Goal: Contribute content: Contribute content

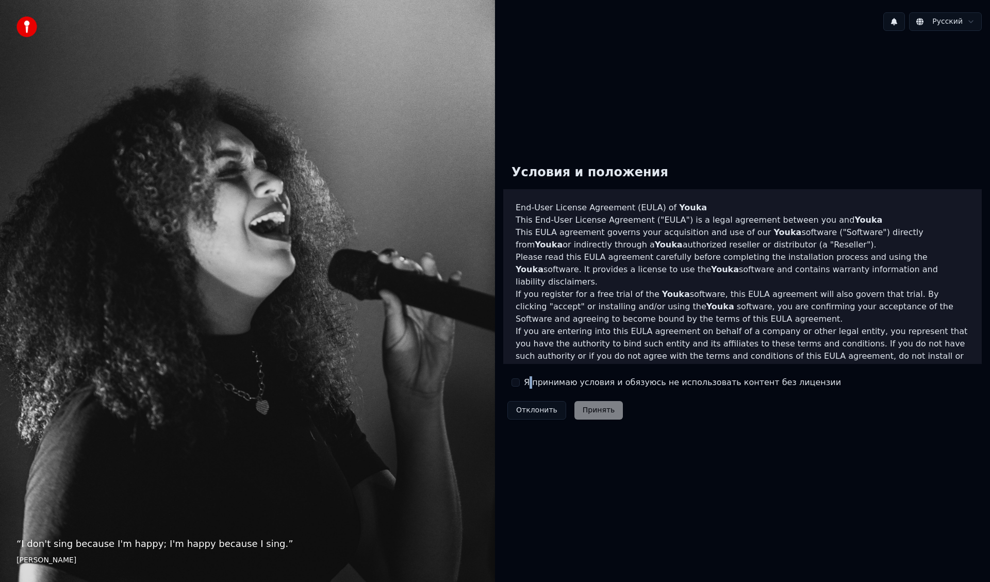
click at [530, 384] on label "Я принимаю условия и обязуюсь не использовать контент без лицензии" at bounding box center [682, 382] width 317 height 12
click at [519, 385] on button "Я принимаю условия и обязуюсь не использовать контент без лицензии" at bounding box center [515, 382] width 8 height 8
click at [587, 405] on button "Принять" at bounding box center [598, 410] width 49 height 19
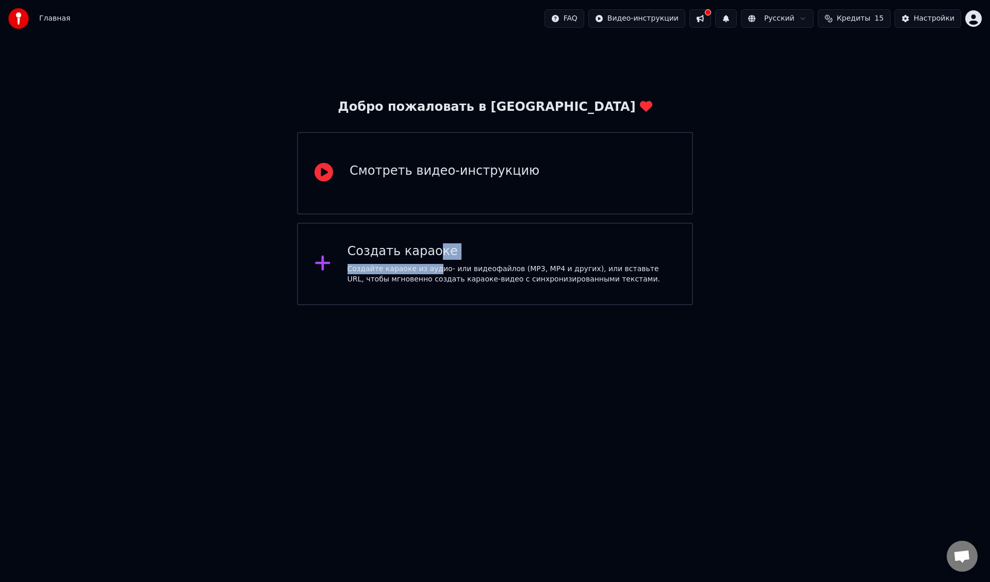
click at [430, 262] on div "Создать караоке Создайте караоке из аудио- или видеофайлов (MP3, MP4 и других),…" at bounding box center [512, 263] width 328 height 41
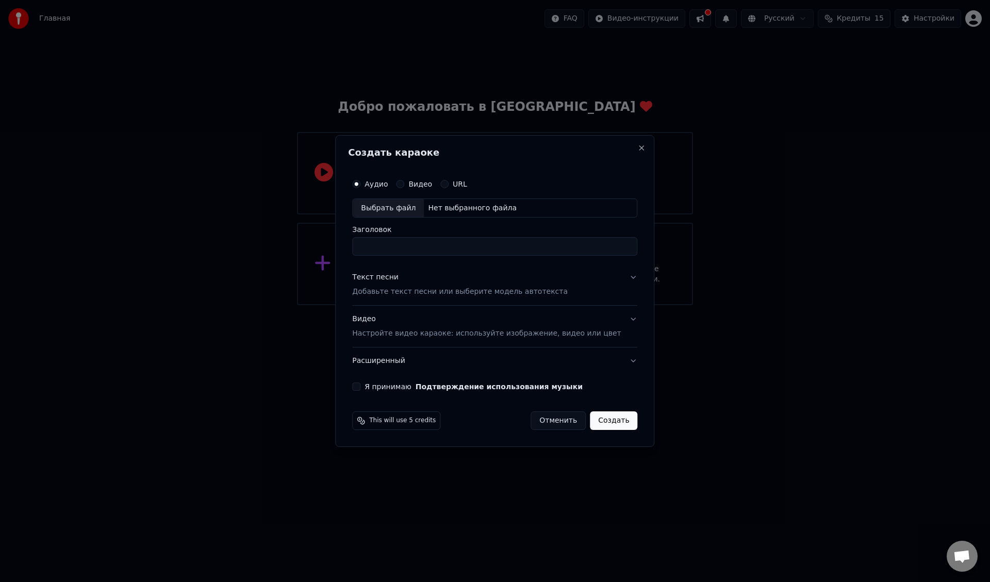
click at [391, 204] on div "Выбрать файл" at bounding box center [388, 208] width 71 height 19
type input "**********"
click at [389, 276] on div "Текст песни" at bounding box center [375, 278] width 46 height 10
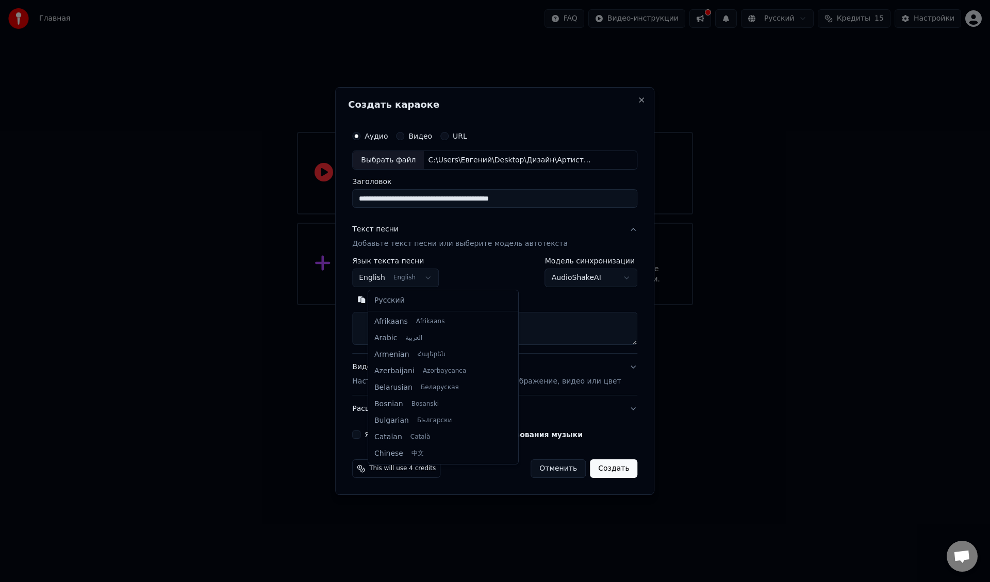
click at [404, 277] on body "**********" at bounding box center [495, 152] width 990 height 305
select select "**"
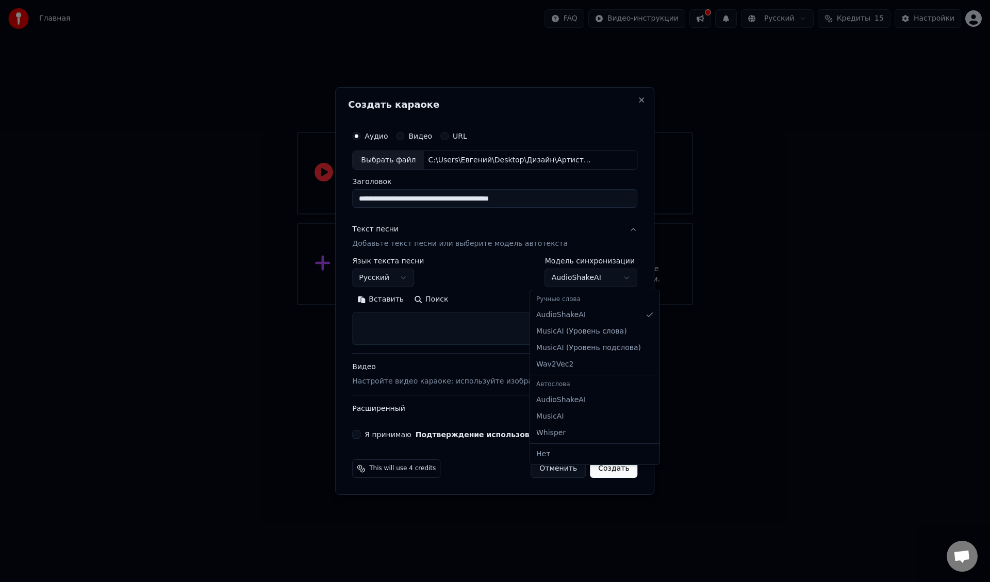
click at [561, 279] on body "**********" at bounding box center [495, 152] width 990 height 305
click at [562, 286] on body "**********" at bounding box center [495, 152] width 990 height 305
click at [424, 329] on textarea at bounding box center [494, 328] width 285 height 33
click at [403, 301] on button "Вставить" at bounding box center [380, 300] width 57 height 16
type textarea "******"
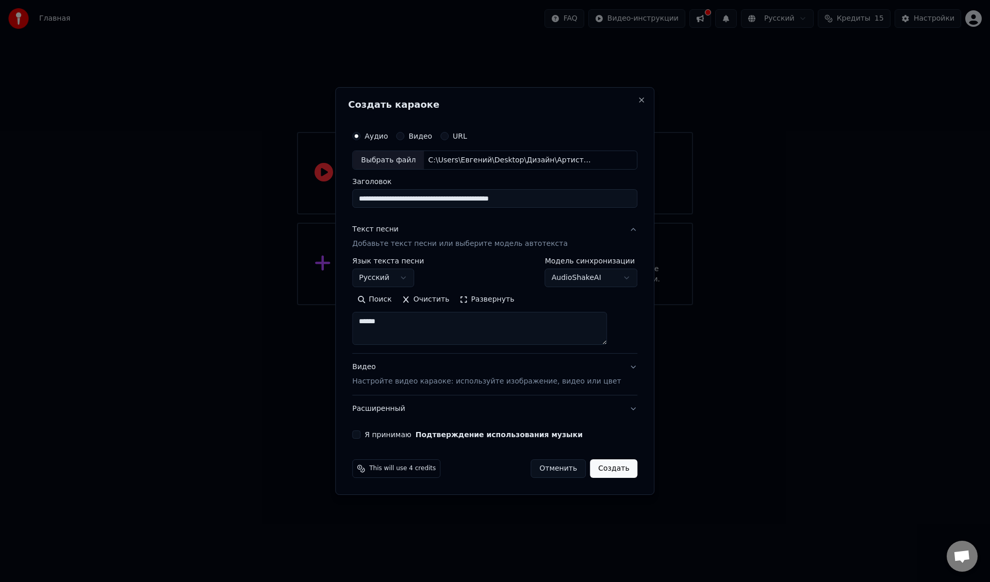
drag, startPoint x: 400, startPoint y: 328, endPoint x: 353, endPoint y: 327, distance: 46.9
click at [353, 327] on div "**********" at bounding box center [494, 291] width 319 height 408
click at [444, 298] on button "Очистить" at bounding box center [426, 300] width 58 height 16
click at [442, 327] on textarea at bounding box center [479, 328] width 255 height 33
paste textarea "**********"
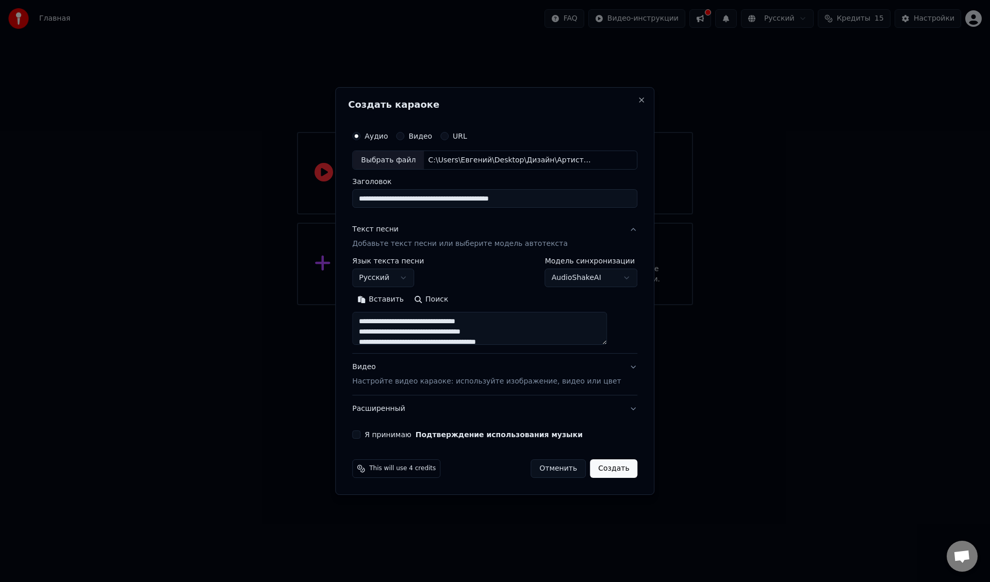
scroll to position [384, 0]
type textarea "**********"
click at [423, 382] on p "Настройте видео караоке: используйте изображение, видео или цвет" at bounding box center [486, 381] width 269 height 10
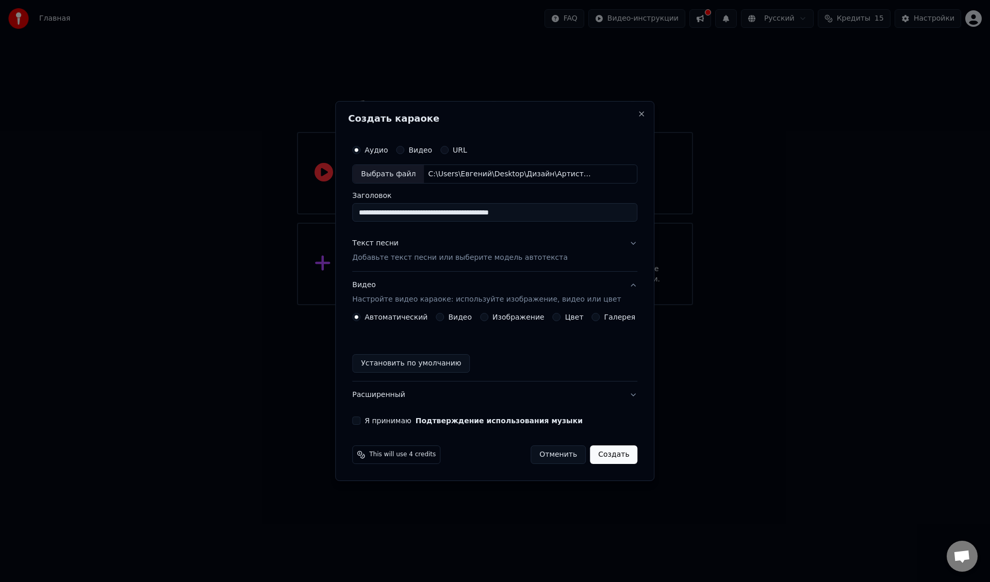
click at [444, 317] on button "Видео" at bounding box center [440, 317] width 8 height 8
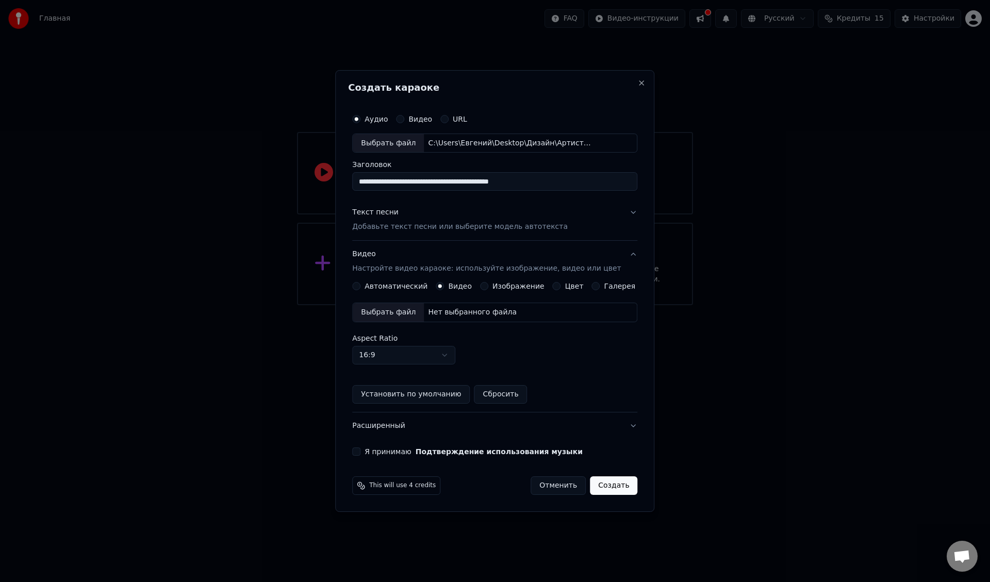
click at [403, 316] on div "Выбрать файл" at bounding box center [388, 312] width 71 height 19
click at [616, 430] on button "Расширенный" at bounding box center [494, 425] width 285 height 27
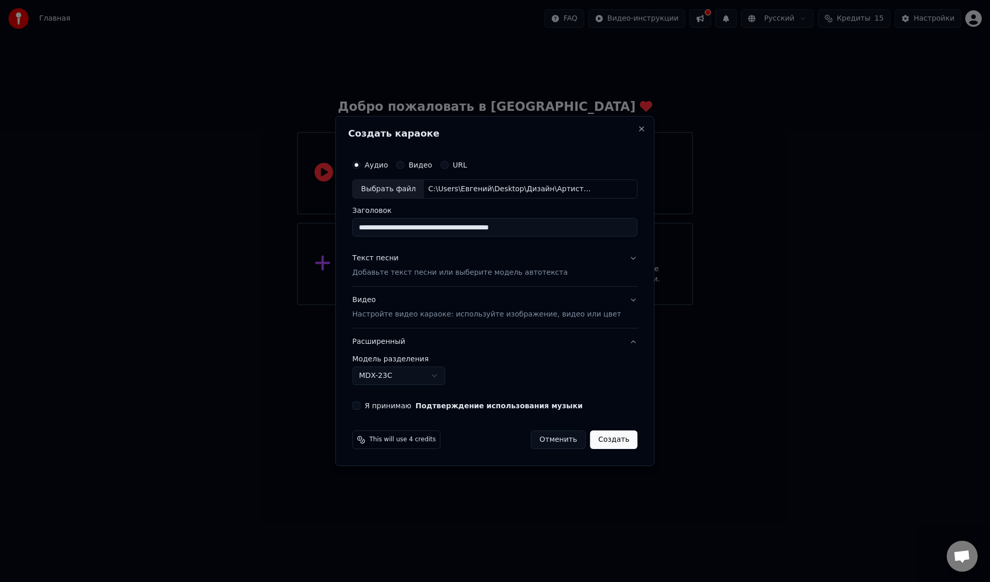
click at [427, 305] on body "**********" at bounding box center [495, 152] width 990 height 305
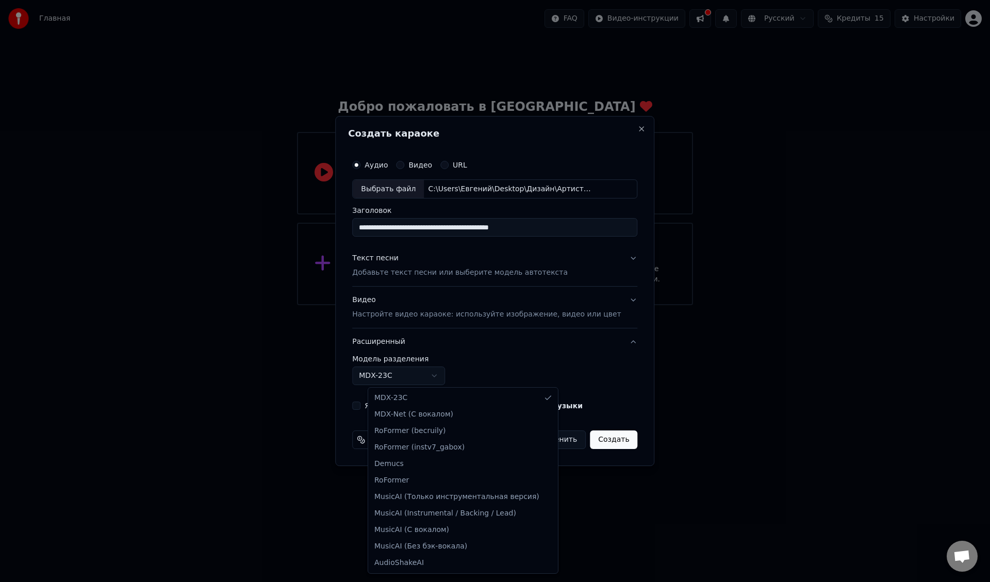
select select "**********"
drag, startPoint x: 428, startPoint y: 416, endPoint x: 452, endPoint y: 402, distance: 26.8
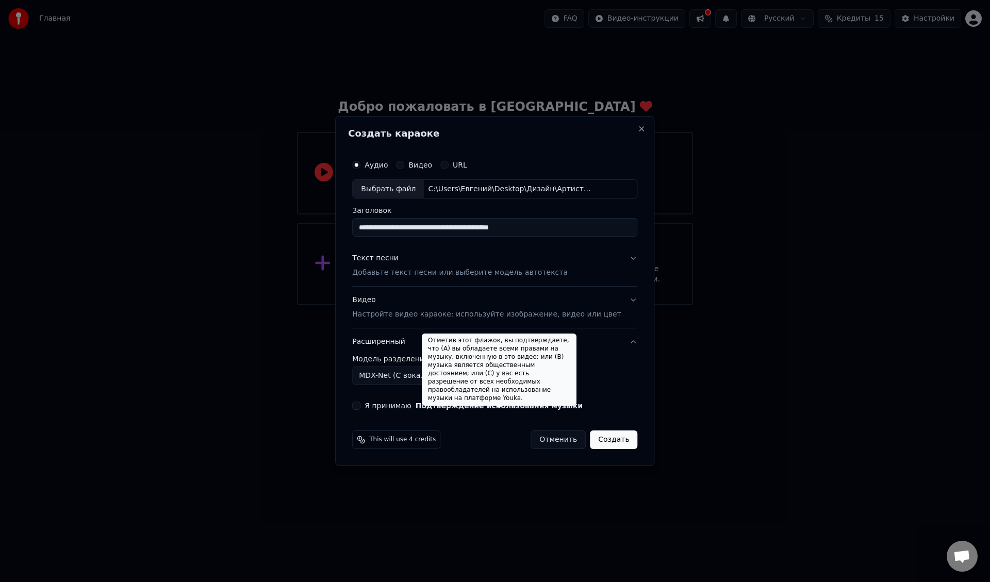
click at [597, 355] on label "Модель разделения" at bounding box center [494, 358] width 285 height 7
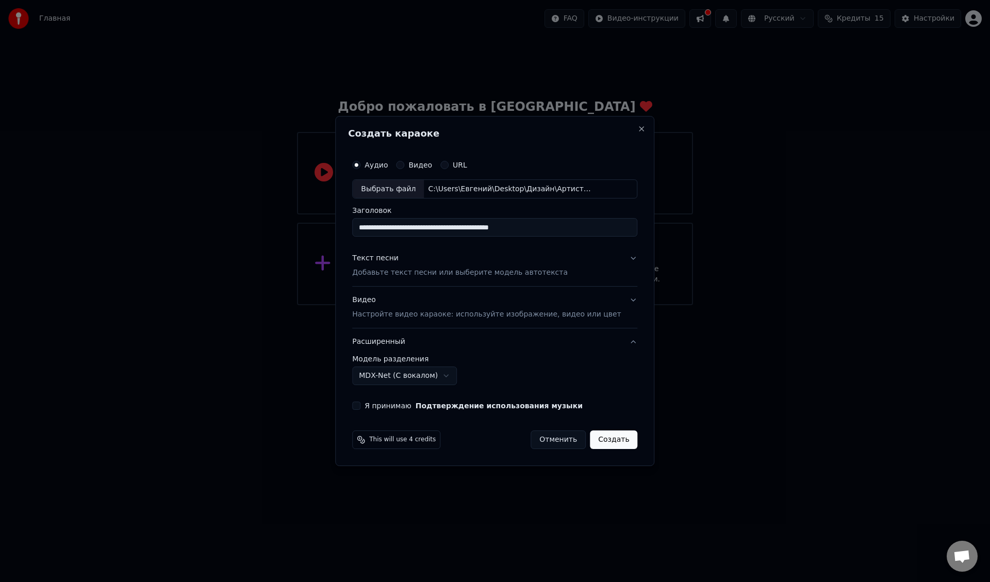
click at [360, 408] on button "Я принимаю Подтверждение использования музыки" at bounding box center [356, 406] width 8 height 8
click at [600, 443] on button "Создать" at bounding box center [613, 440] width 47 height 19
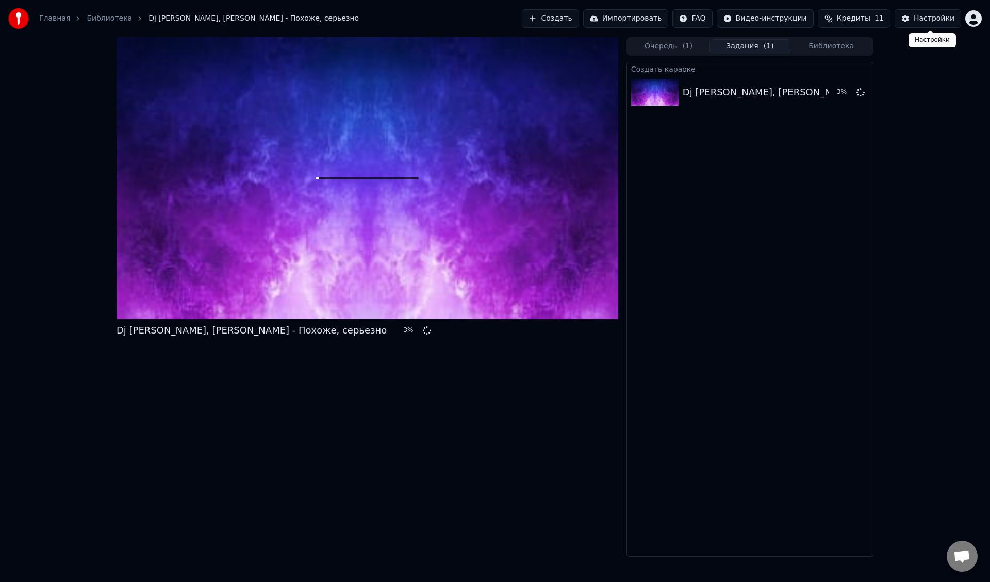
click at [918, 18] on div "Настройки" at bounding box center [934, 18] width 41 height 10
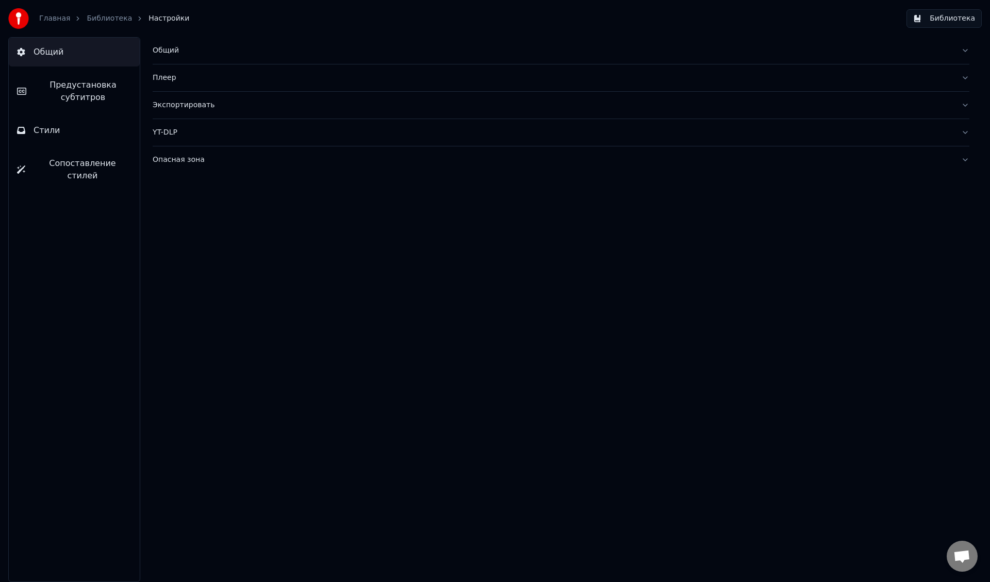
click at [67, 128] on button "Стили" at bounding box center [74, 130] width 131 height 29
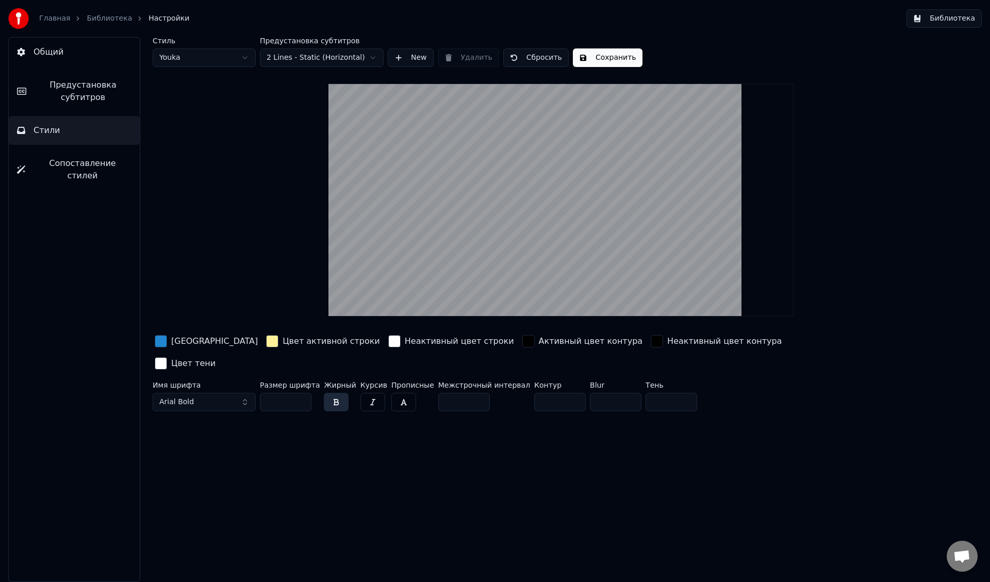
click at [266, 344] on div "button" at bounding box center [272, 341] width 12 height 12
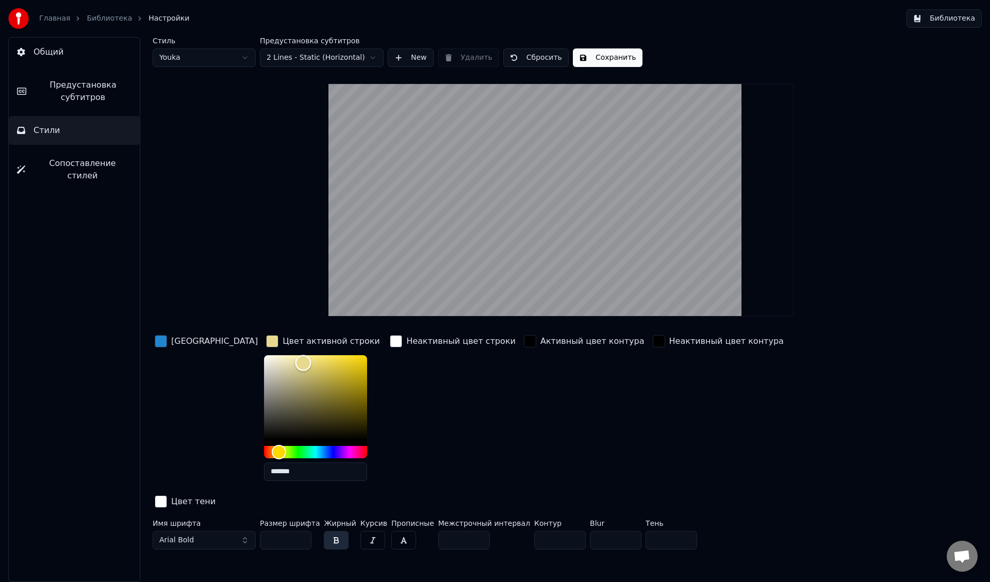
drag, startPoint x: 275, startPoint y: 368, endPoint x: 180, endPoint y: 336, distance: 99.6
click at [180, 336] on div "Цвет заливки Цвет активной строки ******* Неактивный цвет строки Активный цвет …" at bounding box center [499, 422] width 693 height 178
type input "*******"
click at [225, 257] on div "Стиль Youka Предустановка субтитров 2 Lines - Static (Horizontal) New Удалить С…" at bounding box center [561, 295] width 817 height 517
click at [206, 531] on button "Arial Bold" at bounding box center [204, 540] width 103 height 19
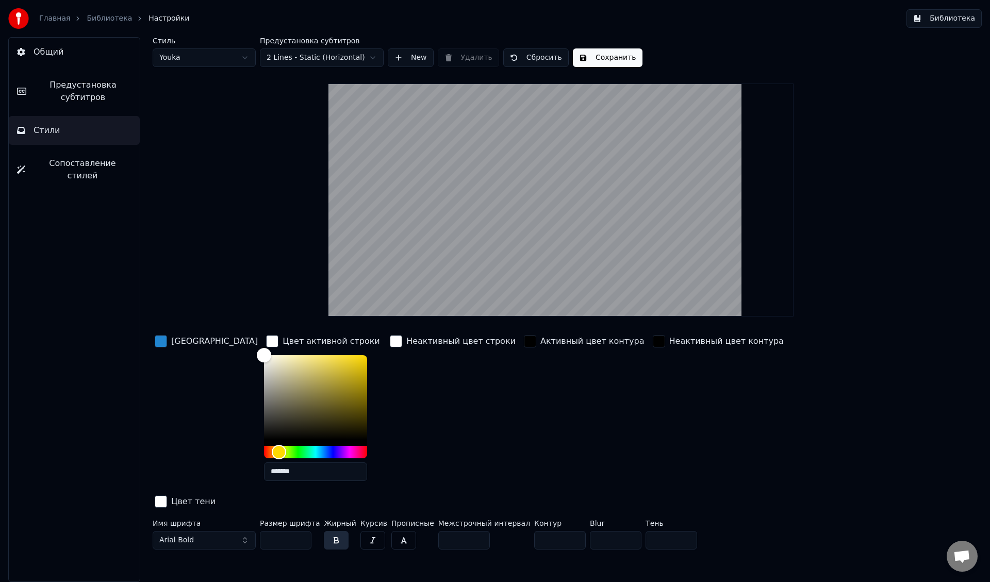
click at [212, 531] on button "Arial Bold" at bounding box center [204, 540] width 103 height 19
click at [246, 531] on button "Arial Bold" at bounding box center [204, 540] width 103 height 19
click at [201, 531] on button "Arial Bold" at bounding box center [204, 540] width 103 height 19
click at [204, 520] on label "Имя шрифта" at bounding box center [204, 523] width 103 height 7
click at [202, 531] on button "Arial Bold" at bounding box center [204, 540] width 103 height 19
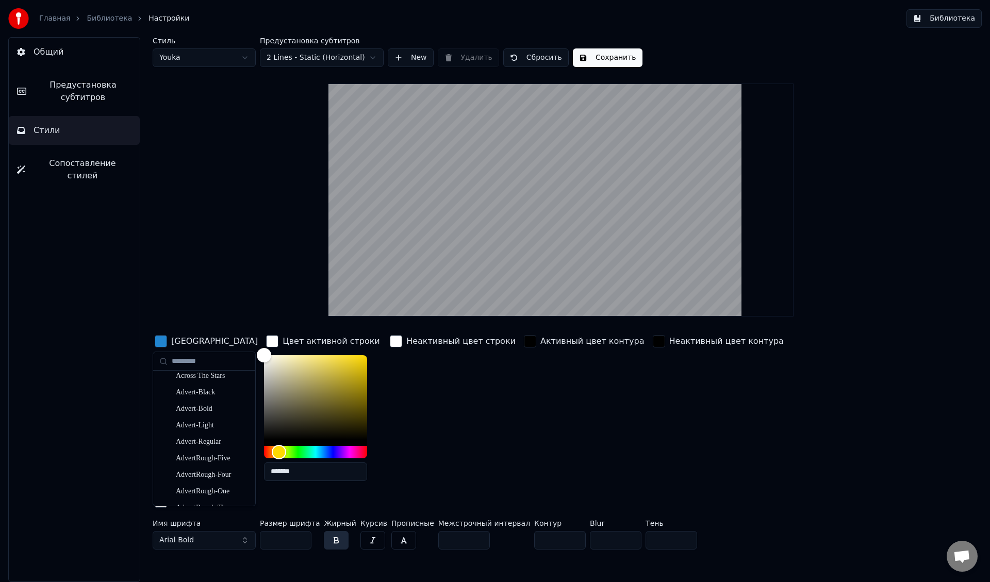
scroll to position [1495, 0]
click at [215, 387] on div "Aerial" at bounding box center [212, 387] width 73 height 10
click at [197, 531] on button "Aerial" at bounding box center [204, 540] width 103 height 19
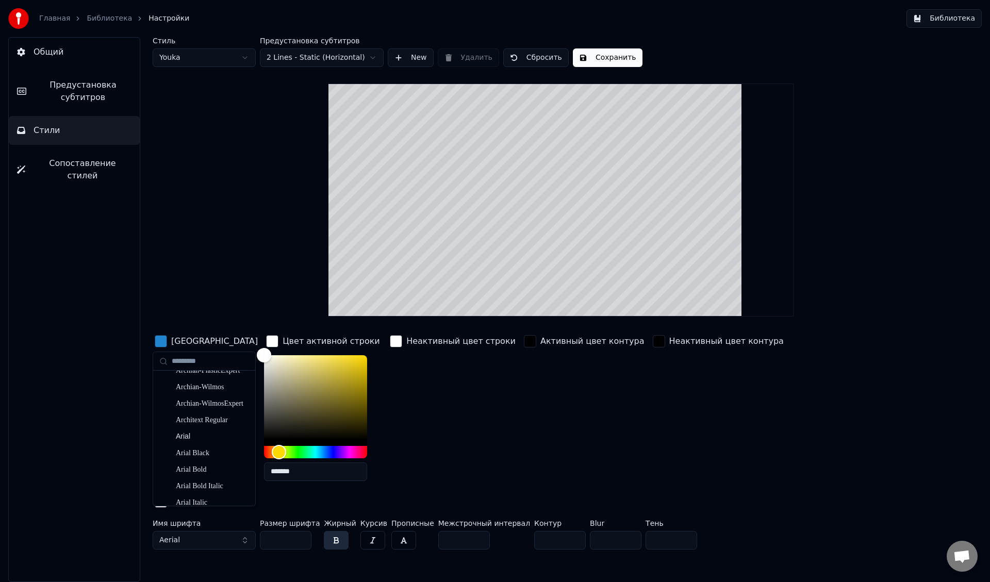
scroll to position [2114, 0]
click at [211, 460] on div "Arial Black" at bounding box center [212, 460] width 73 height 10
click at [399, 401] on div "Неактивный цвет строки" at bounding box center [453, 411] width 130 height 156
click at [310, 303] on div "Стиль Youka Предустановка субтитров 2 Lines - Static (Horizontal) New Удалить С…" at bounding box center [561, 295] width 817 height 517
click at [98, 101] on span "Предустановка субтитров" at bounding box center [83, 91] width 97 height 25
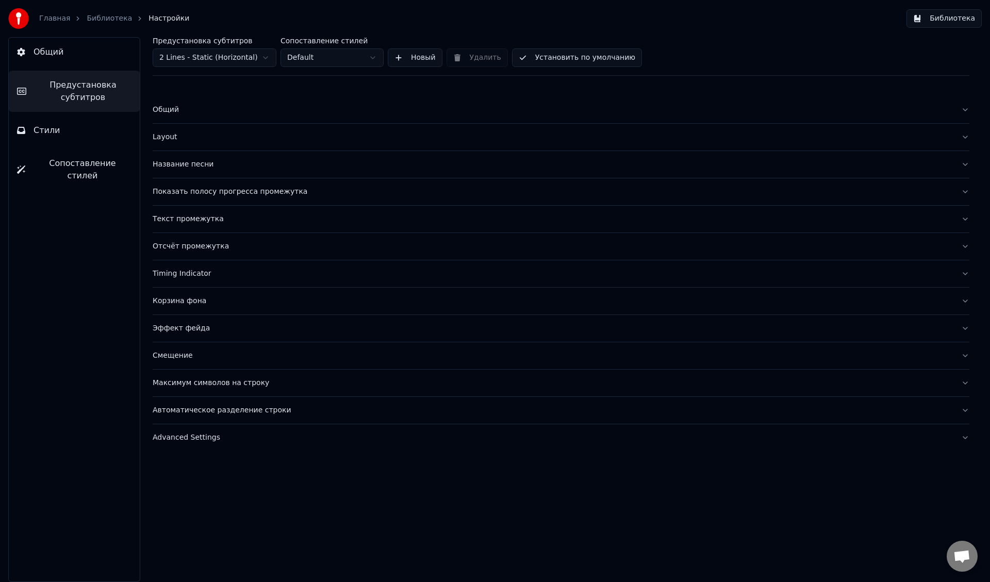
click at [61, 19] on link "Главная" at bounding box center [54, 18] width 31 height 10
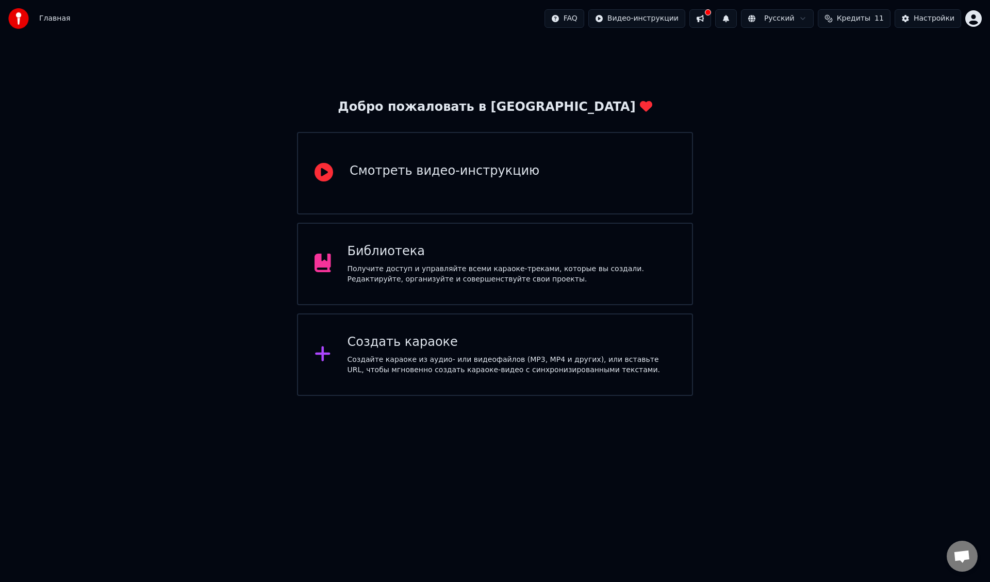
click at [986, 17] on div "Главная FAQ Видео-инструкции Русский Кредиты 11 Настройки" at bounding box center [495, 18] width 990 height 37
click at [977, 16] on html "Главная FAQ Видео-инструкции Русский Кредиты 11 Настройки Добро пожаловать в Yo…" at bounding box center [495, 198] width 990 height 396
click at [833, 228] on html "Главная FAQ Видео-инструкции Русский Кредиты 11 Настройки Добро пожаловать в Yo…" at bounding box center [495, 198] width 990 height 396
click at [927, 16] on div "Настройки" at bounding box center [934, 18] width 41 height 10
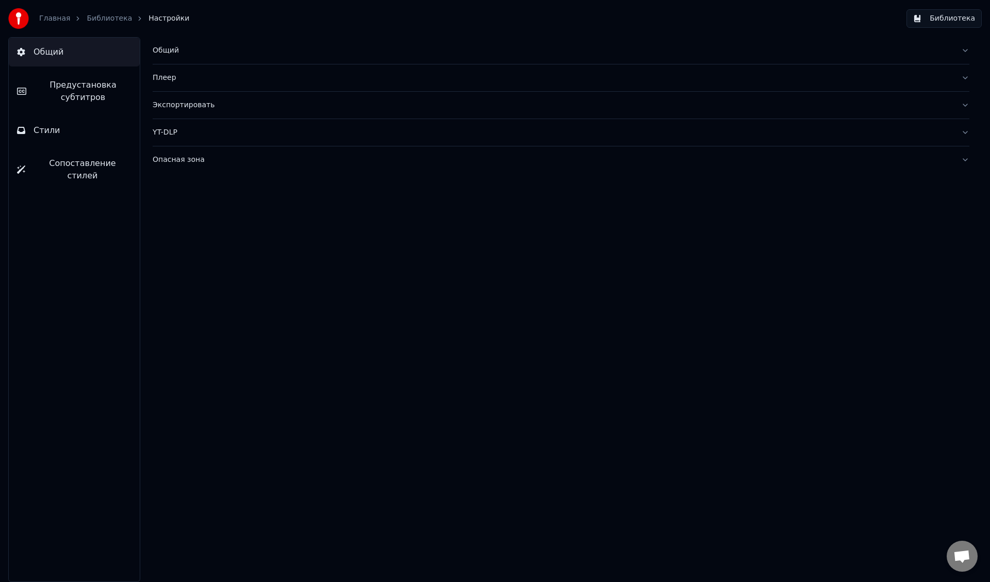
click at [203, 56] on button "Общий" at bounding box center [561, 50] width 817 height 27
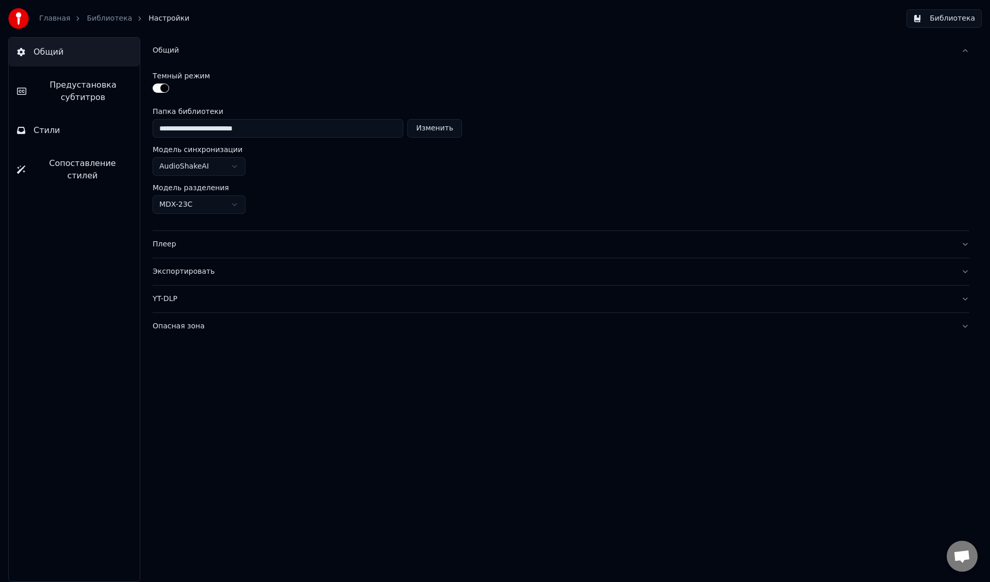
click at [203, 56] on button "Общий" at bounding box center [561, 50] width 817 height 27
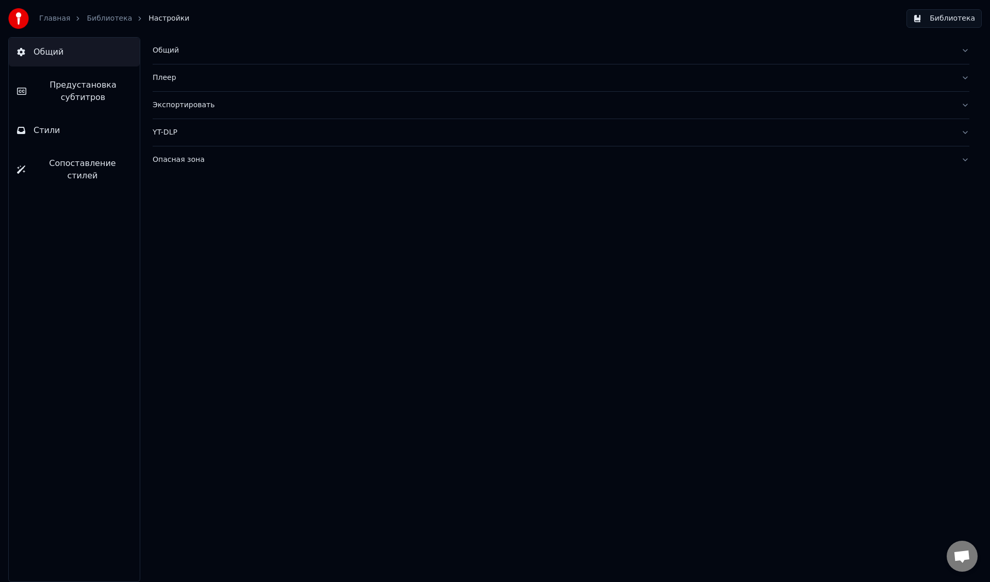
click at [103, 19] on link "Библиотека" at bounding box center [109, 18] width 45 height 10
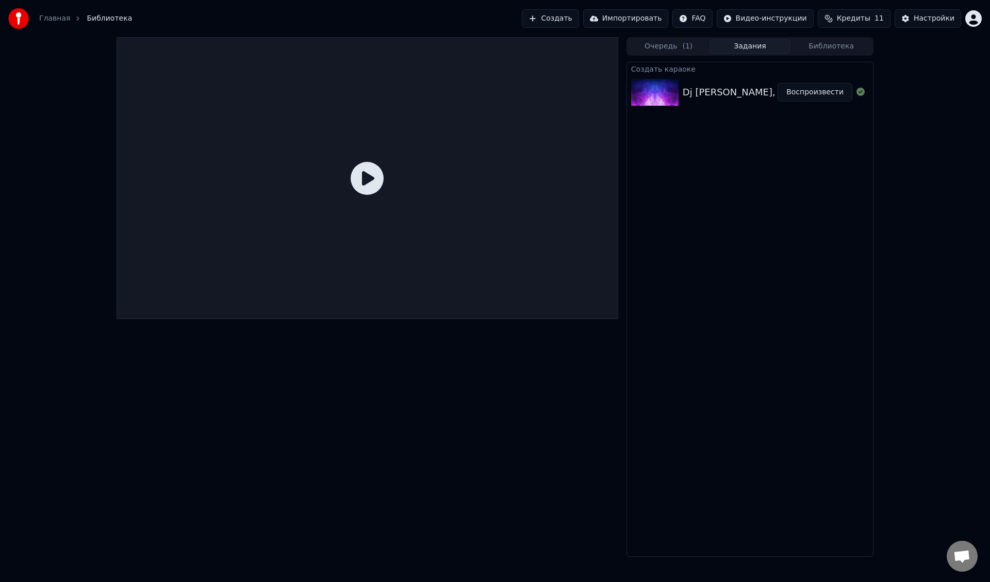
click at [349, 169] on div at bounding box center [368, 178] width 502 height 282
click at [375, 186] on icon at bounding box center [367, 178] width 33 height 33
click at [374, 188] on icon at bounding box center [367, 178] width 33 height 33
click at [831, 95] on button "Воспроизвести" at bounding box center [815, 92] width 75 height 19
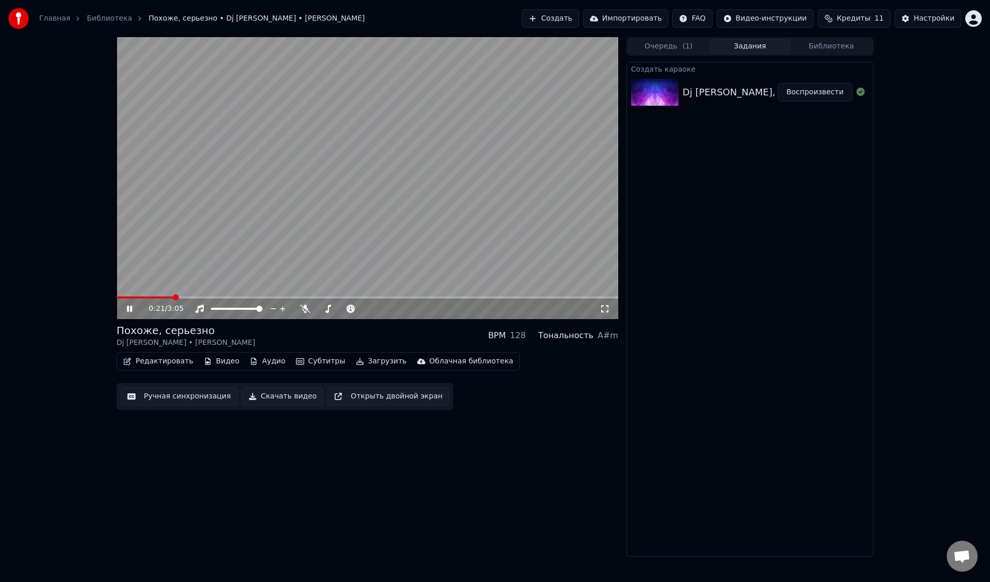
click at [699, 92] on div "Dj Katya Guseva, Дмитрий Колдун - Похоже, серьезно" at bounding box center [818, 92] width 270 height 14
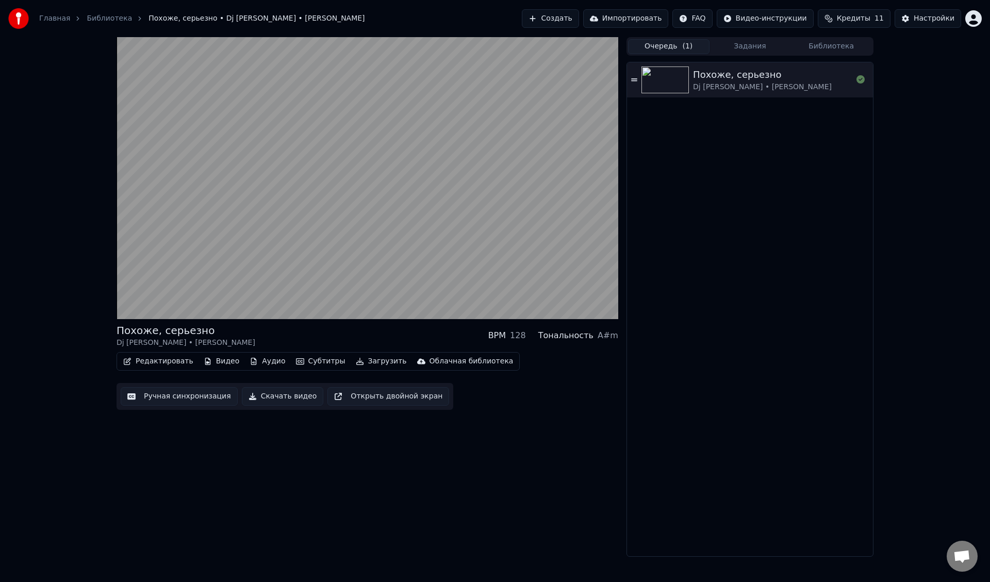
click at [680, 48] on button "Очередь ( 1 )" at bounding box center [668, 46] width 81 height 15
click at [636, 80] on icon at bounding box center [634, 79] width 6 height 7
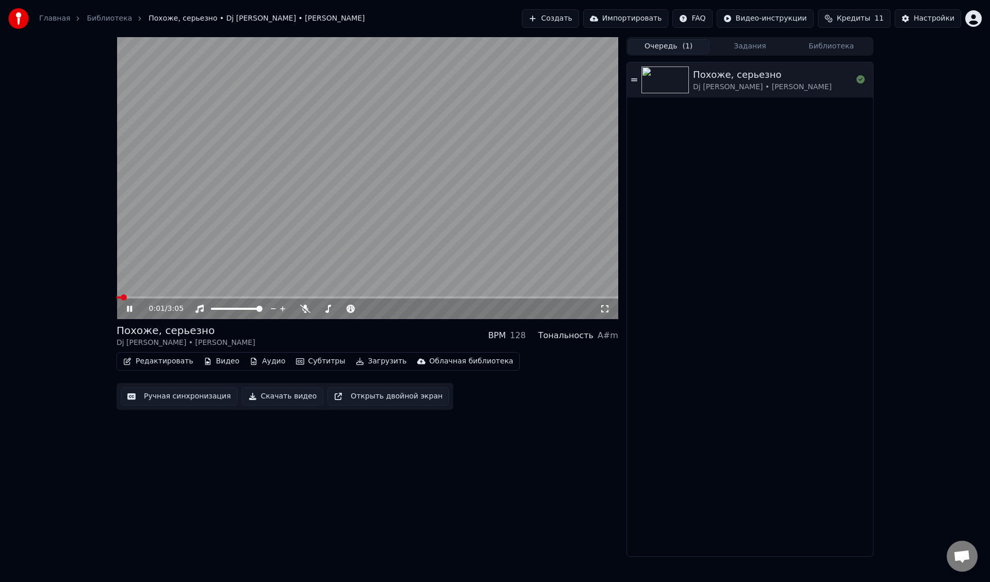
click at [126, 308] on icon at bounding box center [137, 309] width 24 height 8
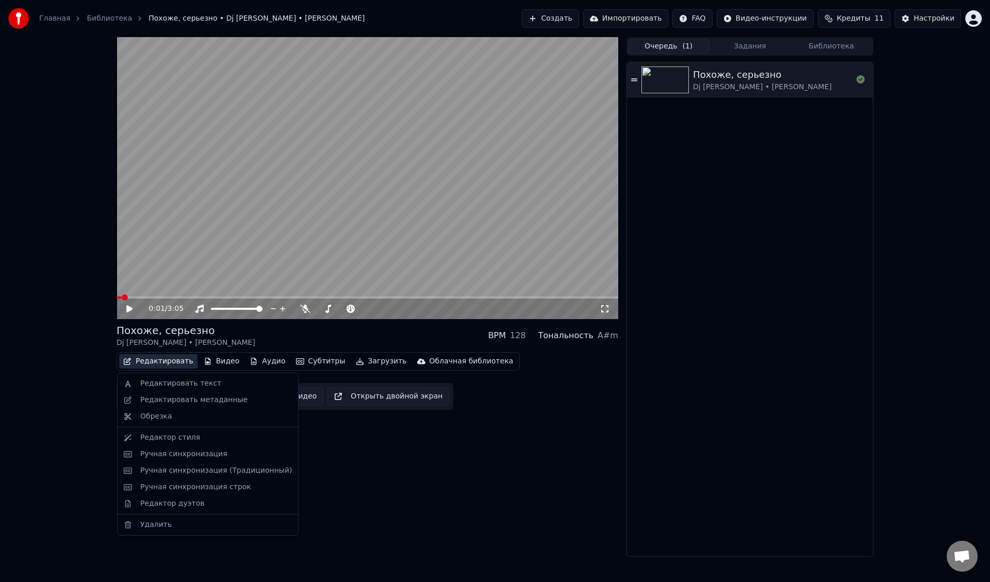
click at [154, 363] on button "Редактировать" at bounding box center [158, 361] width 78 height 14
click at [173, 438] on div "Редактор стиля" at bounding box center [170, 438] width 60 height 10
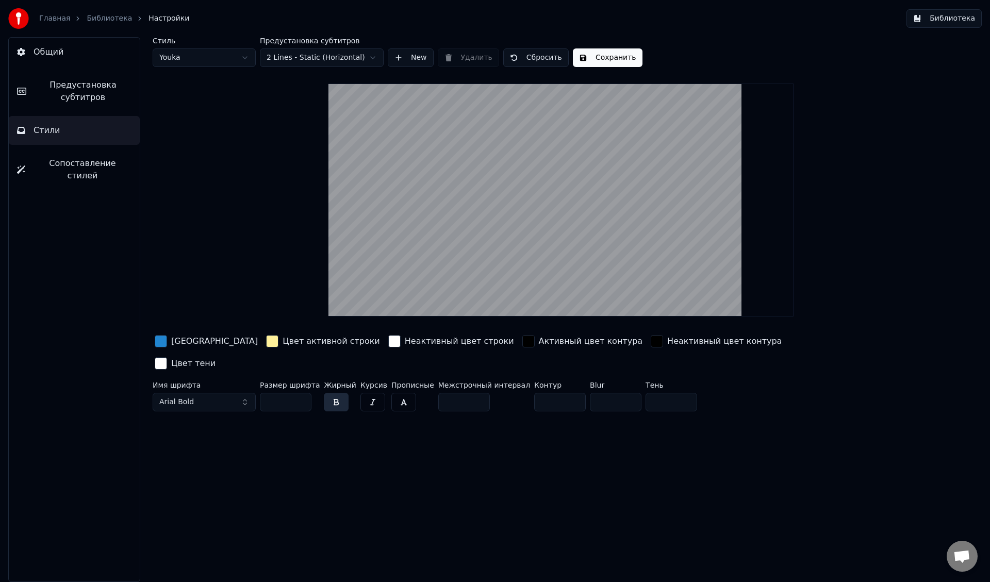
click at [266, 345] on div "button" at bounding box center [272, 341] width 12 height 12
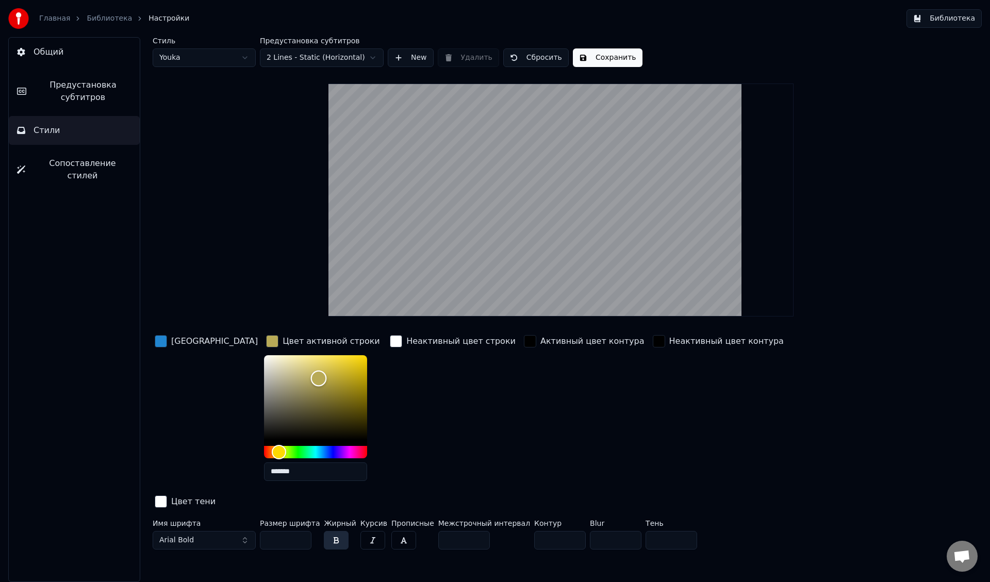
type input "*******"
drag, startPoint x: 280, startPoint y: 376, endPoint x: 194, endPoint y: 326, distance: 99.6
click at [194, 326] on div "Стиль Youka Предустановка субтитров 2 Lines - Static (Horizontal) New Удалить С…" at bounding box center [561, 295] width 817 height 517
click at [426, 401] on div "Неактивный цвет строки" at bounding box center [453, 411] width 130 height 156
drag, startPoint x: 225, startPoint y: 520, endPoint x: 244, endPoint y: 516, distance: 19.5
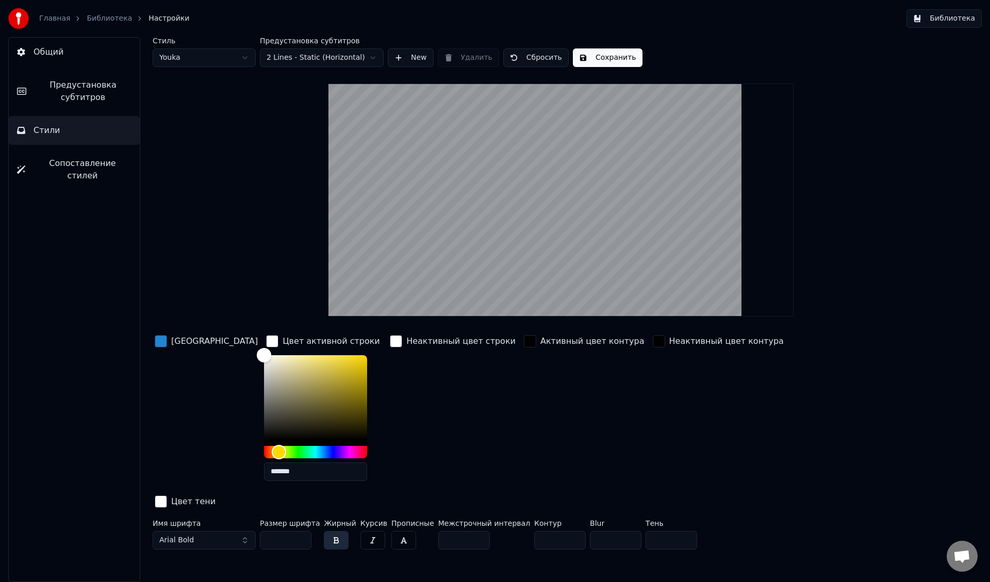
click at [225, 531] on button "Arial Bold" at bounding box center [204, 540] width 103 height 19
click at [238, 531] on button "Arial Bold" at bounding box center [204, 540] width 103 height 19
click at [244, 531] on button "Arial Bold" at bounding box center [204, 540] width 103 height 19
click at [213, 420] on div "Arial Black" at bounding box center [212, 420] width 73 height 10
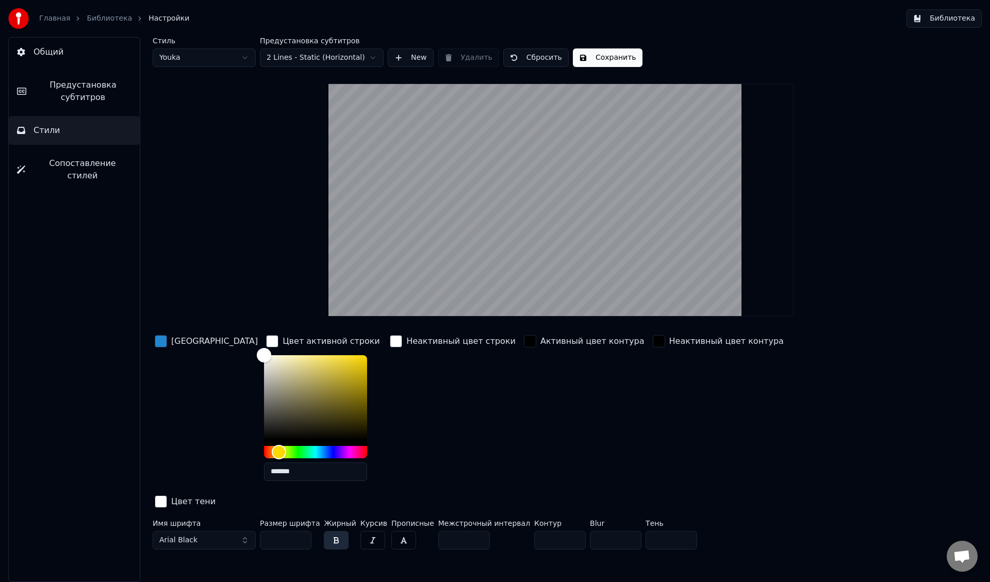
click at [228, 531] on button "Arial Black" at bounding box center [204, 540] width 103 height 19
click at [214, 476] on div "Segoe UI Black" at bounding box center [212, 476] width 73 height 10
click at [331, 531] on button "button" at bounding box center [336, 540] width 25 height 19
click at [333, 531] on button "button" at bounding box center [336, 540] width 25 height 19
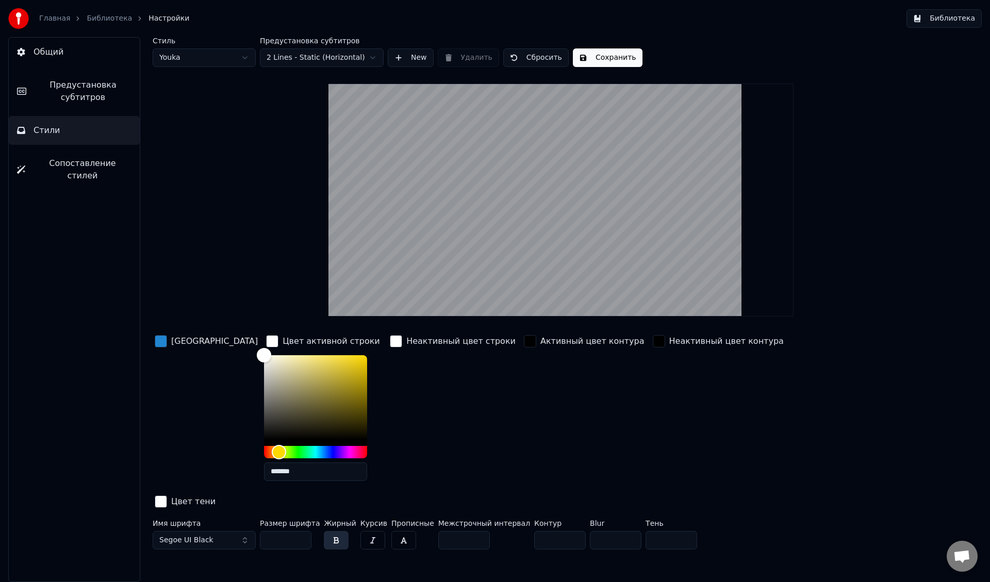
click at [402, 400] on div "Неактивный цвет строки" at bounding box center [453, 411] width 130 height 156
click at [303, 57] on html "Главная Библиотека Настройки Библиотека Общий Предустановка субтитров Стили Соп…" at bounding box center [495, 291] width 990 height 582
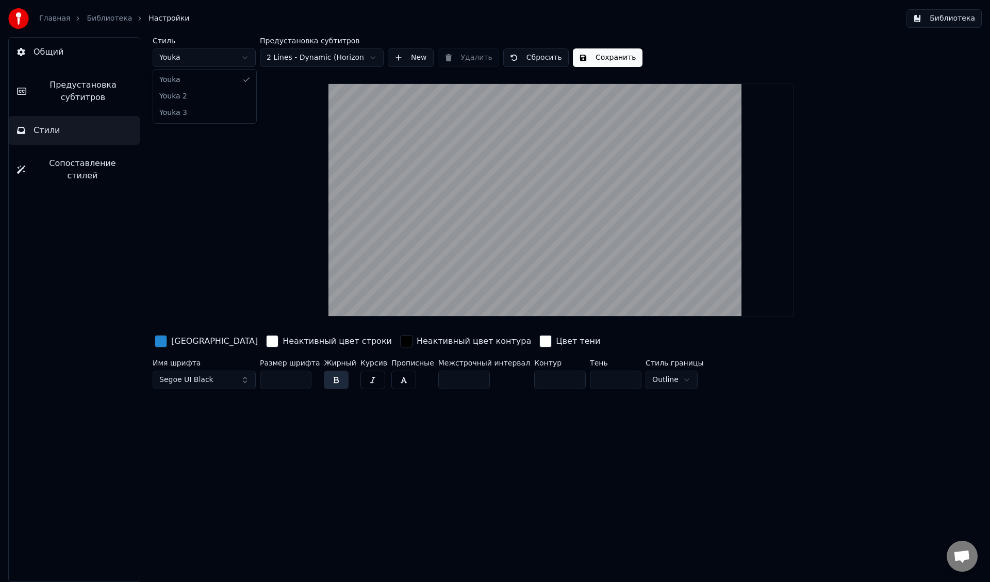
click at [246, 56] on html "Главная Библиотека Настройки Библиотека Общий Предустановка субтитров Стили Соп…" at bounding box center [495, 291] width 990 height 582
click at [236, 59] on html "Главная Библиотека Настройки Библиотека Общий Предустановка субтитров Стили Соп…" at bounding box center [495, 291] width 990 height 582
click at [157, 344] on div "button" at bounding box center [161, 341] width 12 height 12
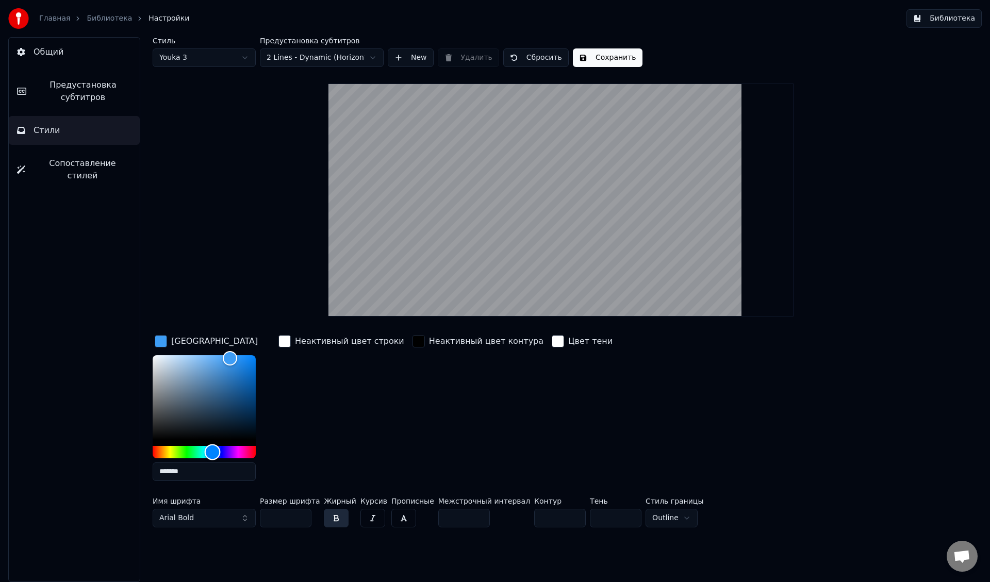
click at [212, 453] on div "Hue" at bounding box center [204, 452] width 103 height 12
type input "*******"
drag, startPoint x: 269, startPoint y: 346, endPoint x: 316, endPoint y: 320, distance: 53.8
click at [316, 320] on div "Стиль Youka 3 Предустановка субтитров 2 Lines - Dynamic (Horizontal) New Удалит…" at bounding box center [561, 284] width 817 height 494
click at [293, 261] on div "Стиль Youka 3 Предустановка субтитров 2 Lines - Dynamic (Horizontal) New Удалит…" at bounding box center [561, 284] width 817 height 494
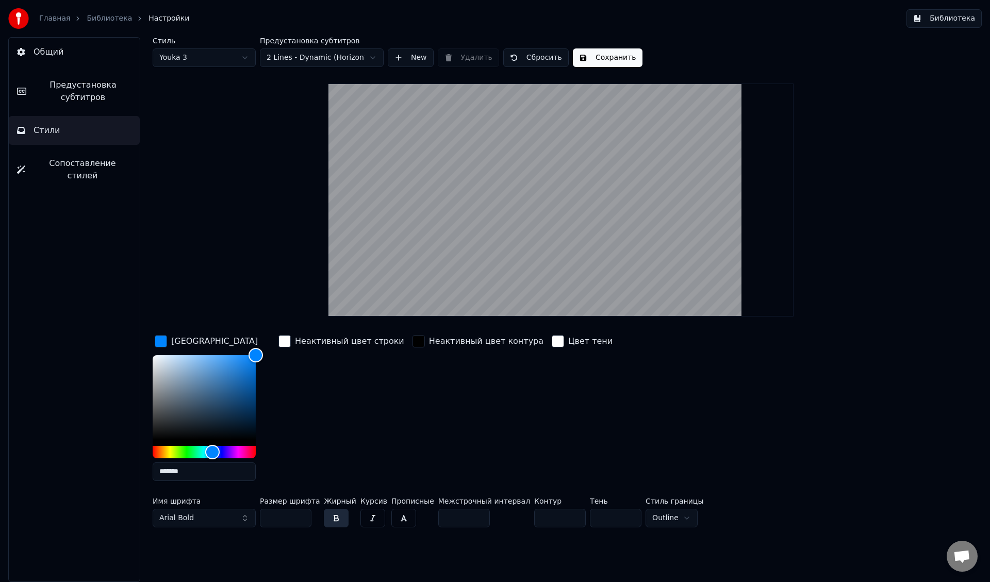
click at [447, 14] on div "Главная Библиотека Настройки Библиотека" at bounding box center [495, 18] width 990 height 37
click at [599, 62] on button "Сохранить" at bounding box center [608, 57] width 70 height 19
click at [117, 19] on link "Библиотека" at bounding box center [109, 18] width 45 height 10
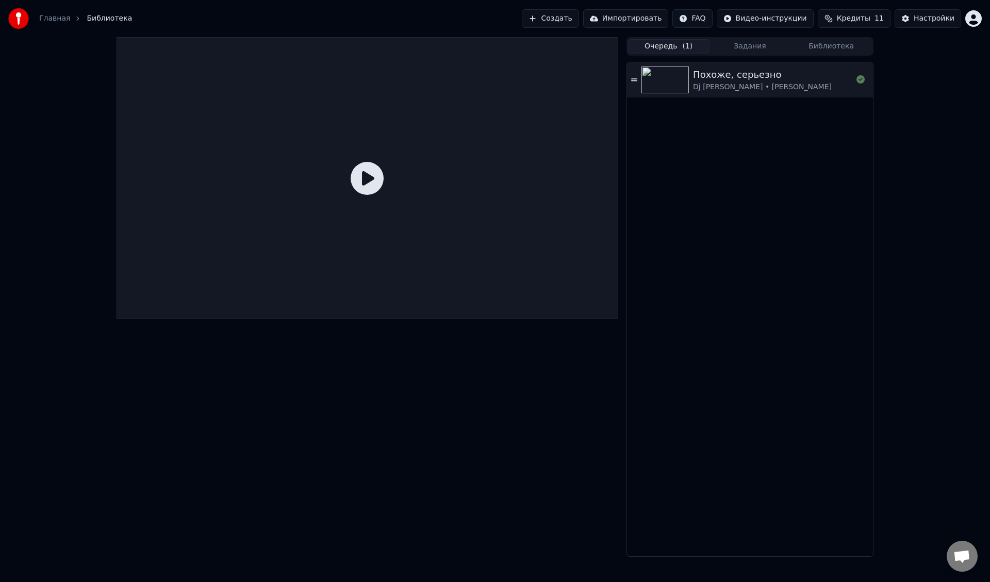
click at [635, 84] on div "Похоже, серьезно Dj Katya Guseva • Дмитрий Колдун" at bounding box center [750, 79] width 246 height 35
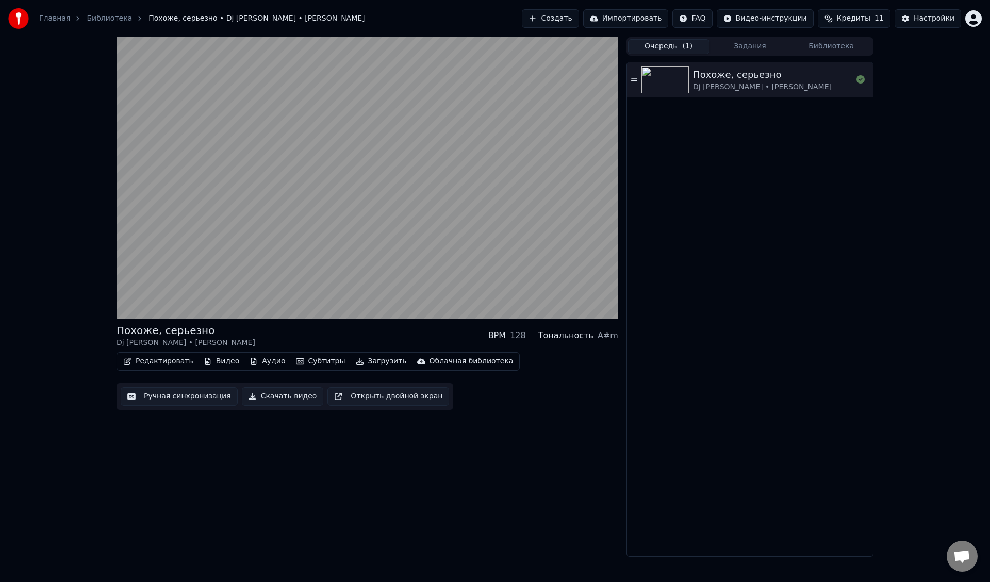
click at [162, 360] on button "Редактировать" at bounding box center [158, 361] width 78 height 14
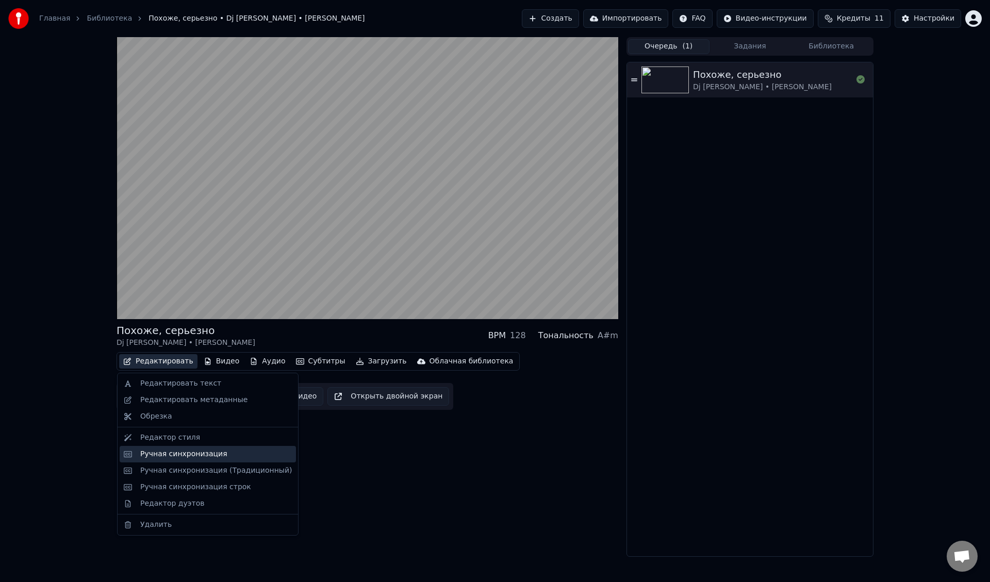
click at [178, 454] on div "Ручная синхронизация" at bounding box center [183, 454] width 87 height 10
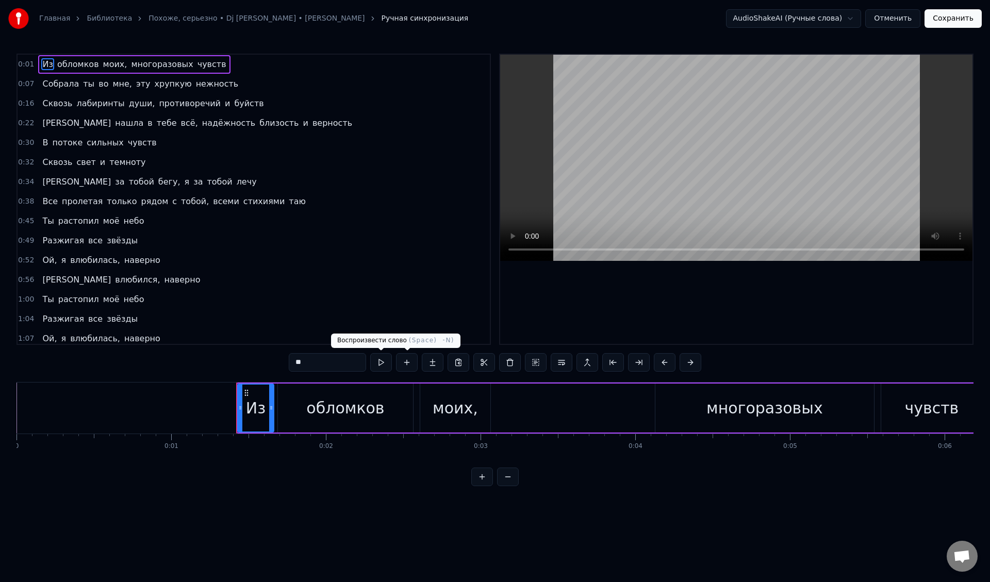
click at [383, 364] on button at bounding box center [381, 362] width 22 height 19
click at [353, 415] on div "обломков" at bounding box center [345, 408] width 78 height 23
type input "********"
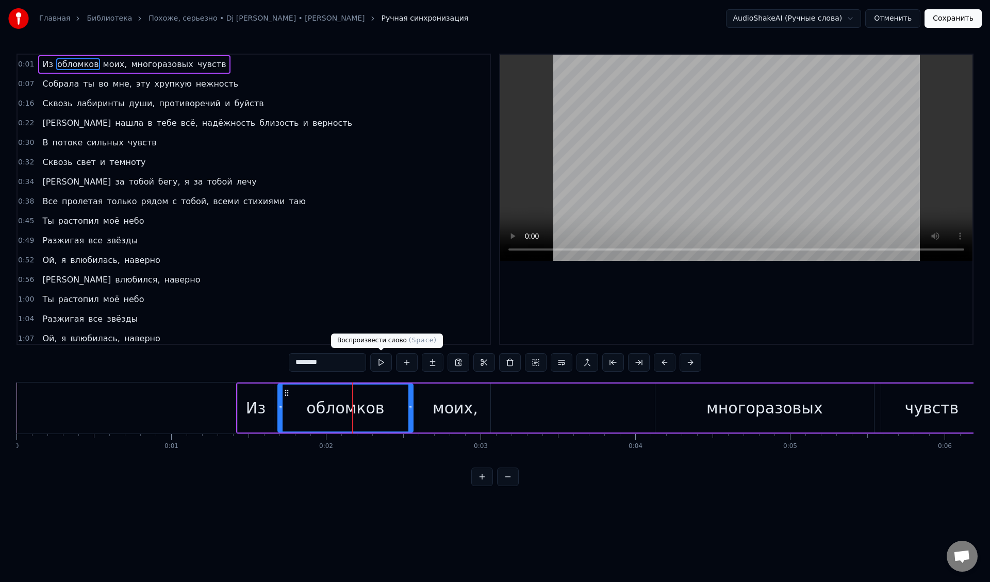
click at [381, 367] on button at bounding box center [381, 362] width 22 height 19
click at [370, 353] on button at bounding box center [381, 362] width 22 height 19
click at [456, 414] on div "моих," at bounding box center [455, 408] width 45 height 23
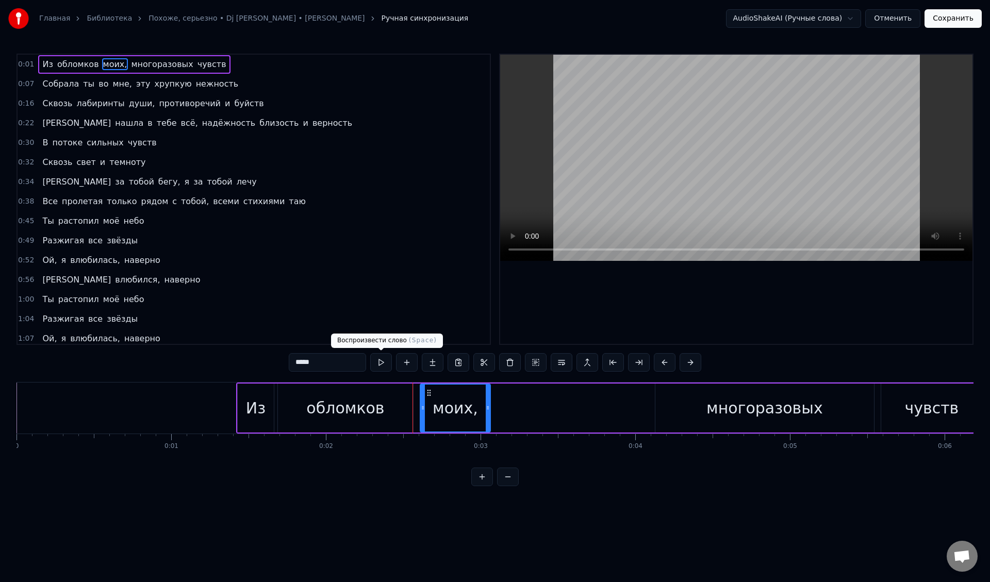
click at [375, 359] on button at bounding box center [381, 362] width 22 height 19
click at [378, 361] on button at bounding box center [381, 362] width 22 height 19
click at [380, 361] on button at bounding box center [381, 362] width 22 height 19
click at [370, 353] on button at bounding box center [381, 362] width 22 height 19
click at [609, 486] on div "0:01 Из обломков моих, многоразовых чувств 0:07 Собрала ты во мне, эту хрупкую …" at bounding box center [494, 270] width 957 height 433
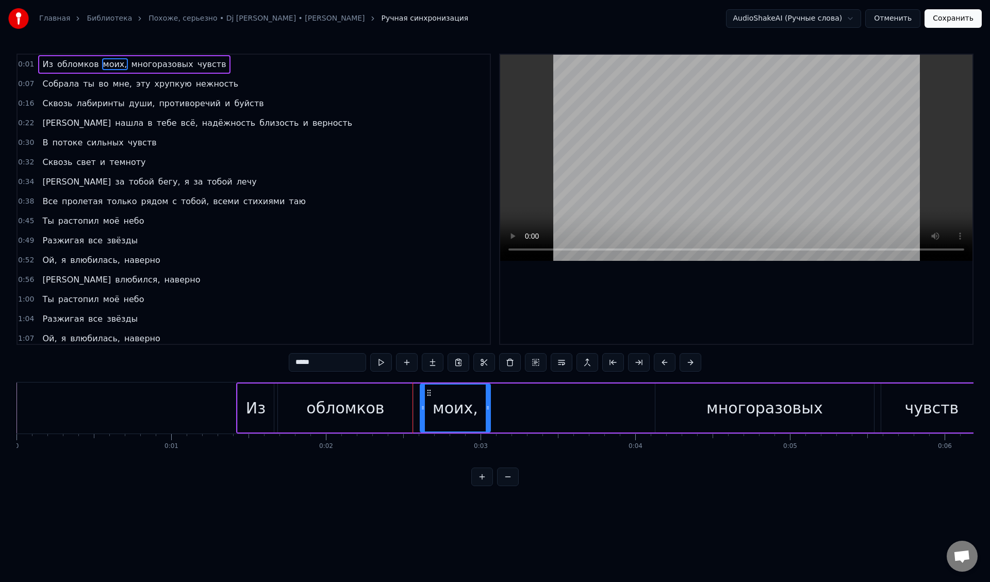
click at [113, 65] on span "моих," at bounding box center [115, 64] width 26 height 12
click at [133, 63] on span "многоразовых" at bounding box center [162, 64] width 64 height 12
type input "**********"
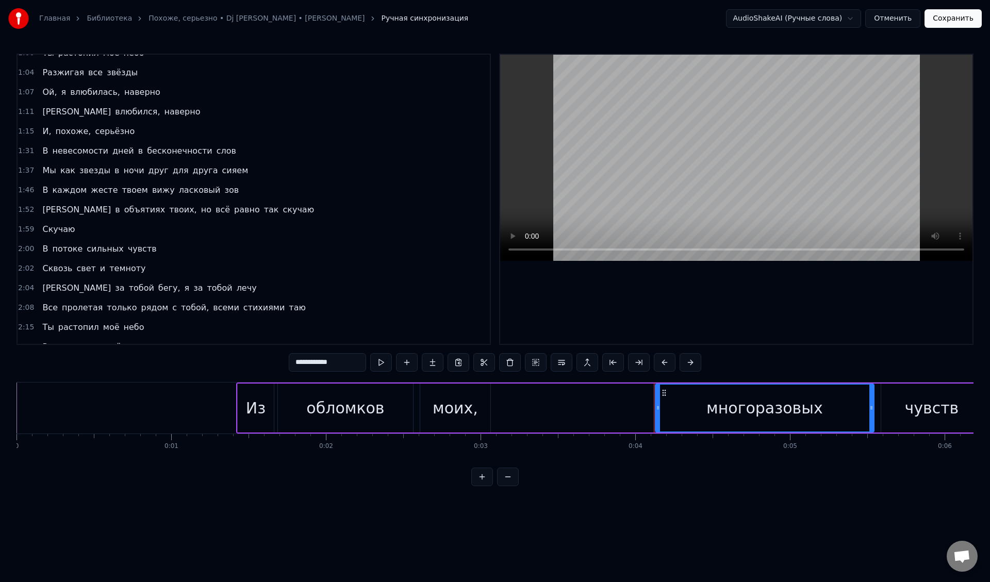
scroll to position [253, 0]
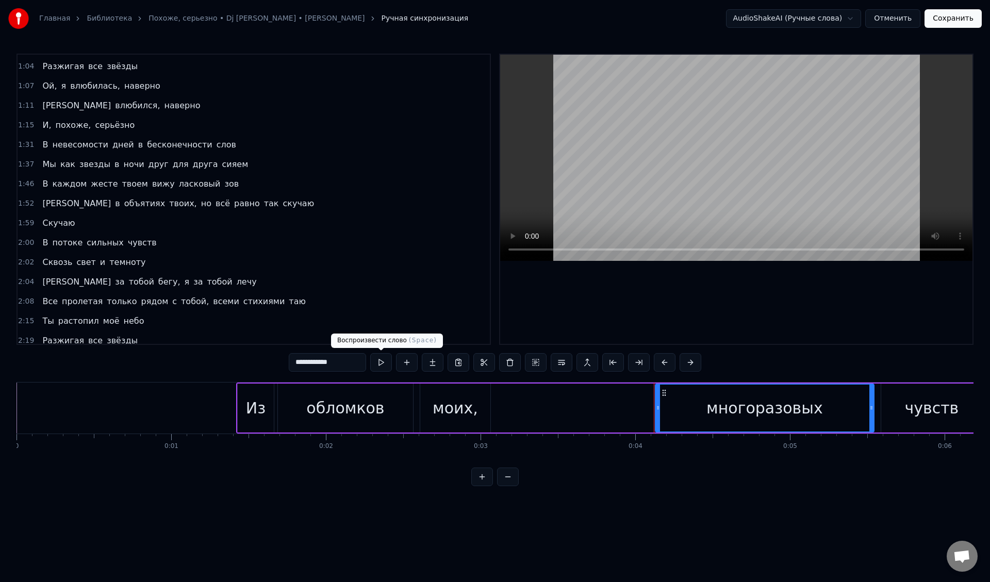
click at [382, 361] on button at bounding box center [381, 362] width 22 height 19
click at [383, 365] on button at bounding box center [381, 362] width 22 height 19
click at [830, 16] on html "Главная Библиотека Похоже, серьезно • Dj Katya Guseva • Дмитрий Колдун Ручная с…" at bounding box center [495, 251] width 990 height 503
click at [829, 16] on html "Главная Библиотека Похоже, серьезно • Dj Katya Guseva • Дмитрий Колдун Ручная с…" at bounding box center [495, 251] width 990 height 503
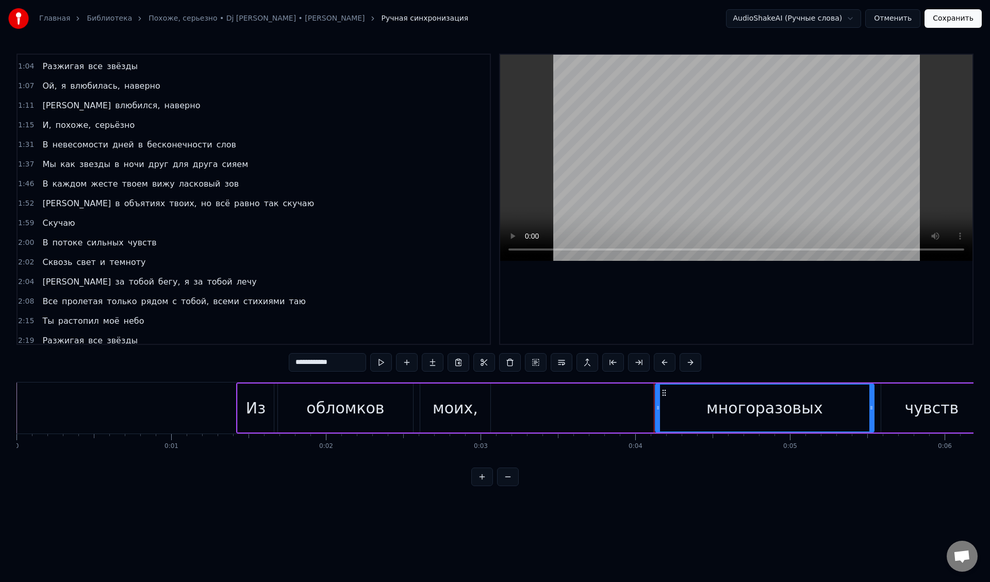
click at [888, 16] on button "Отменить" at bounding box center [892, 18] width 55 height 19
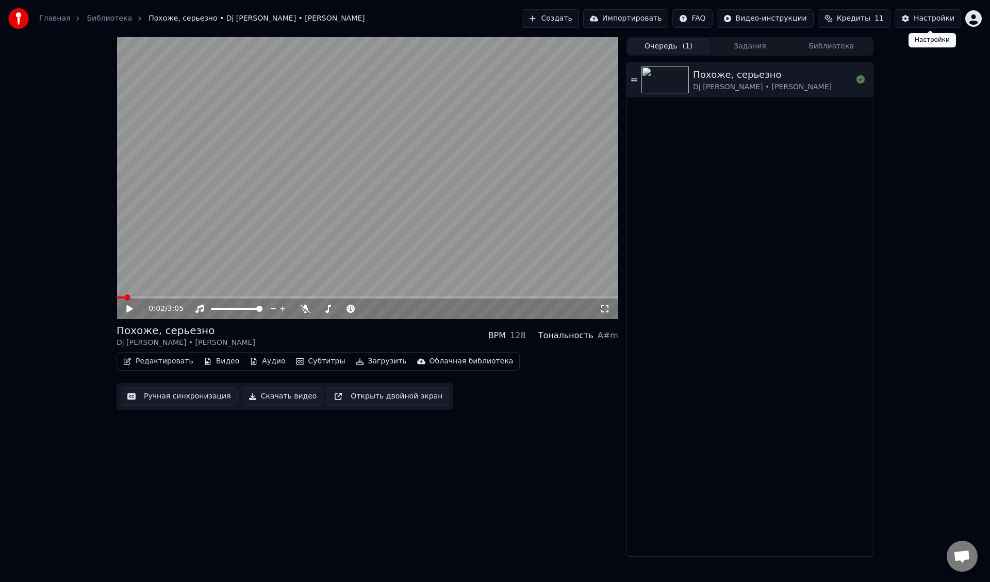
click at [921, 20] on div "Настройки" at bounding box center [934, 18] width 41 height 10
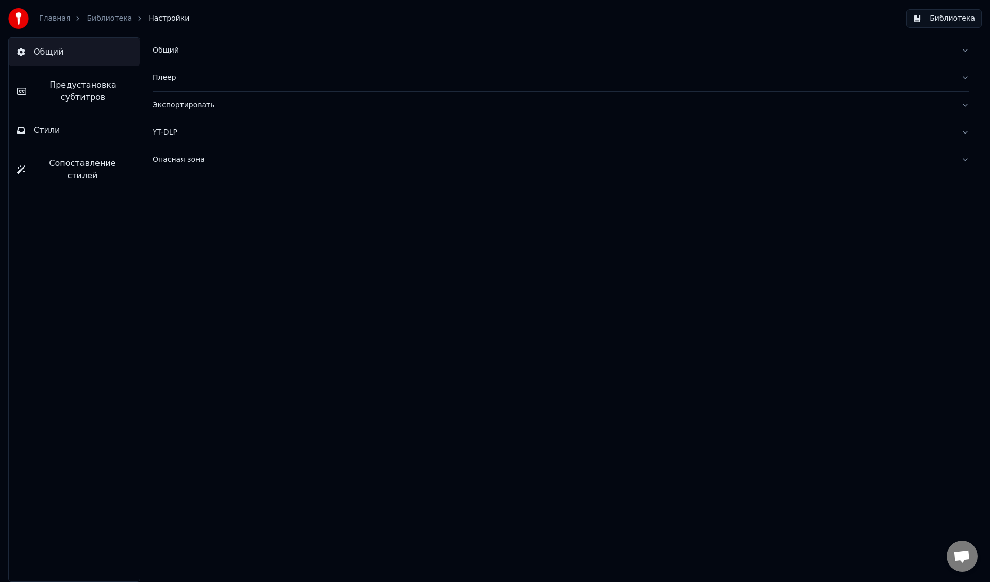
click at [97, 92] on span "Предустановка субтитров" at bounding box center [83, 91] width 97 height 25
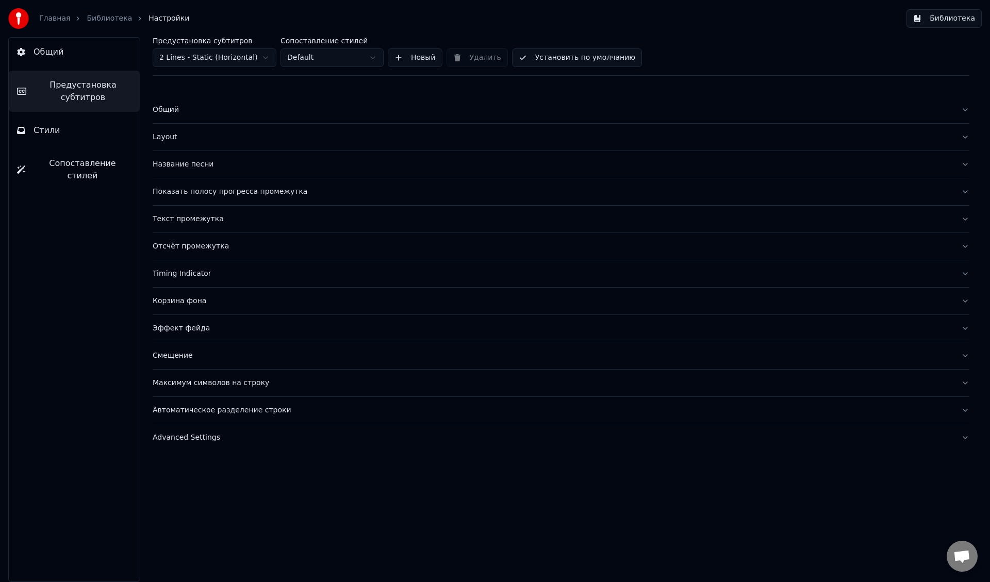
click at [199, 168] on div "Название песни" at bounding box center [553, 164] width 800 height 10
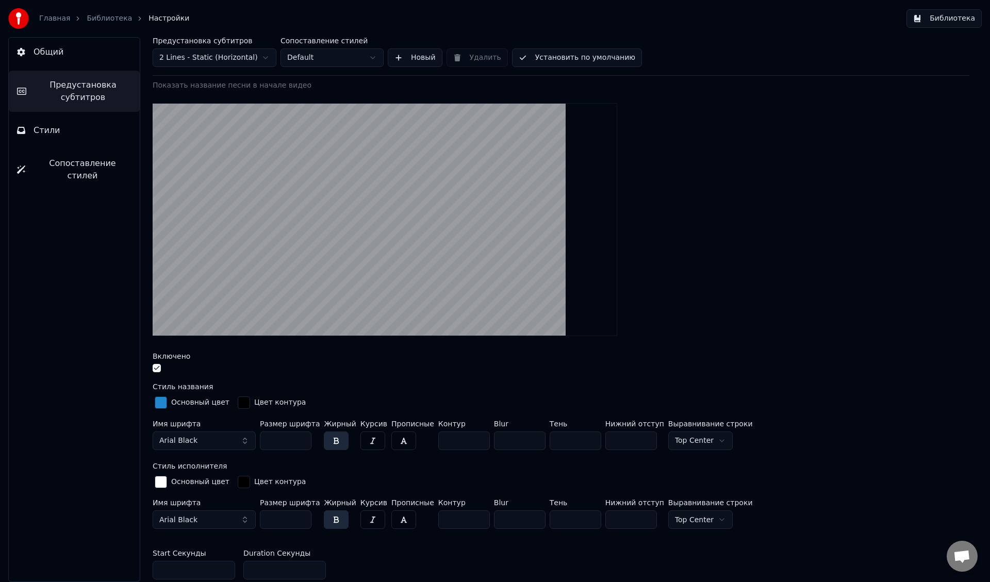
scroll to position [103, 0]
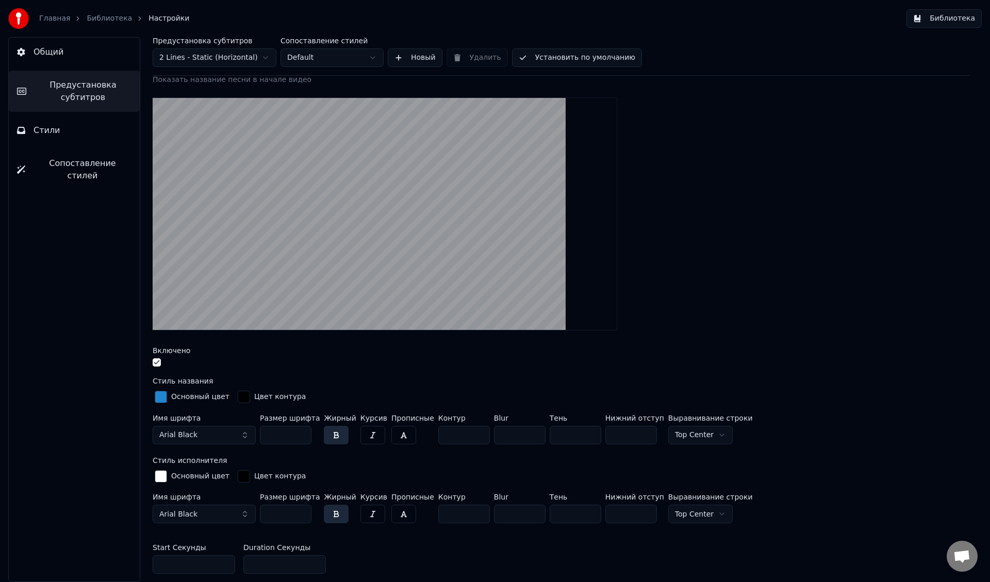
click at [157, 362] on button "button" at bounding box center [157, 362] width 8 height 8
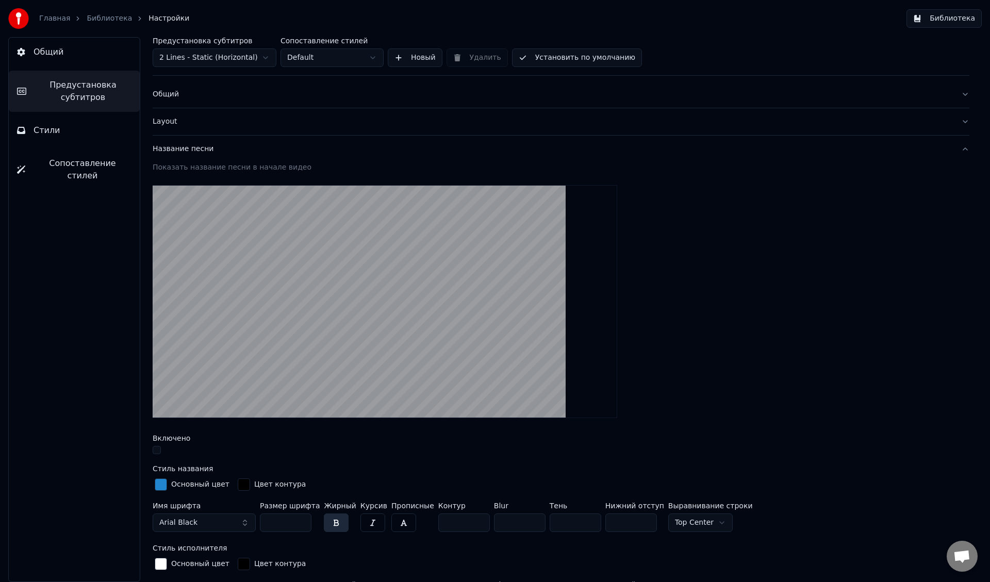
scroll to position [0, 0]
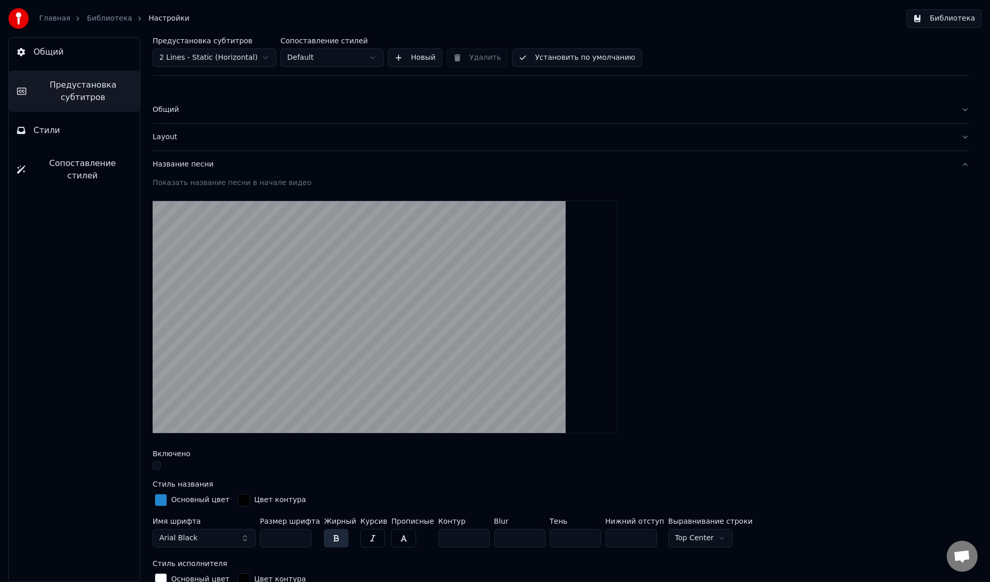
click at [104, 17] on link "Библиотека" at bounding box center [109, 18] width 45 height 10
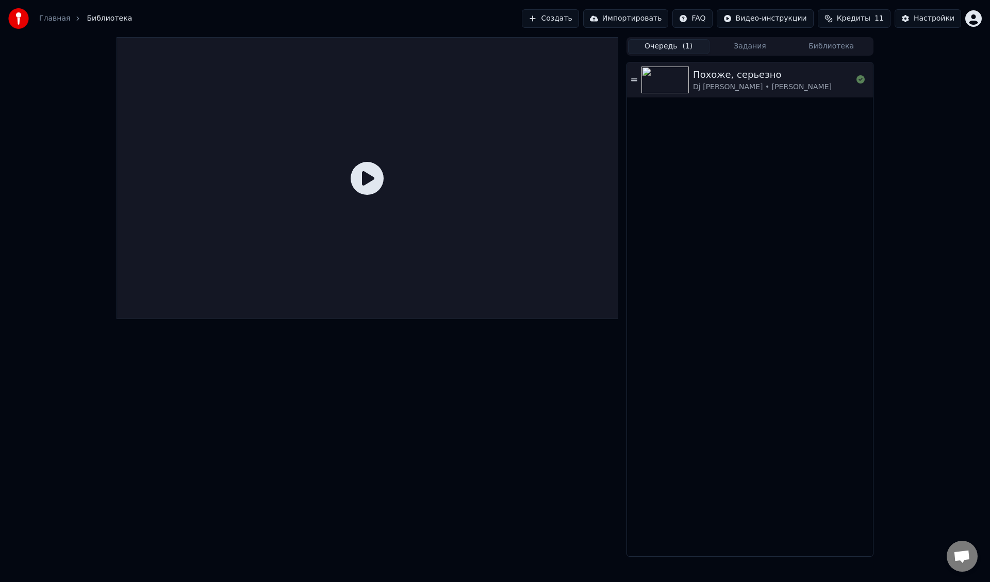
click at [637, 80] on icon at bounding box center [634, 79] width 6 height 3
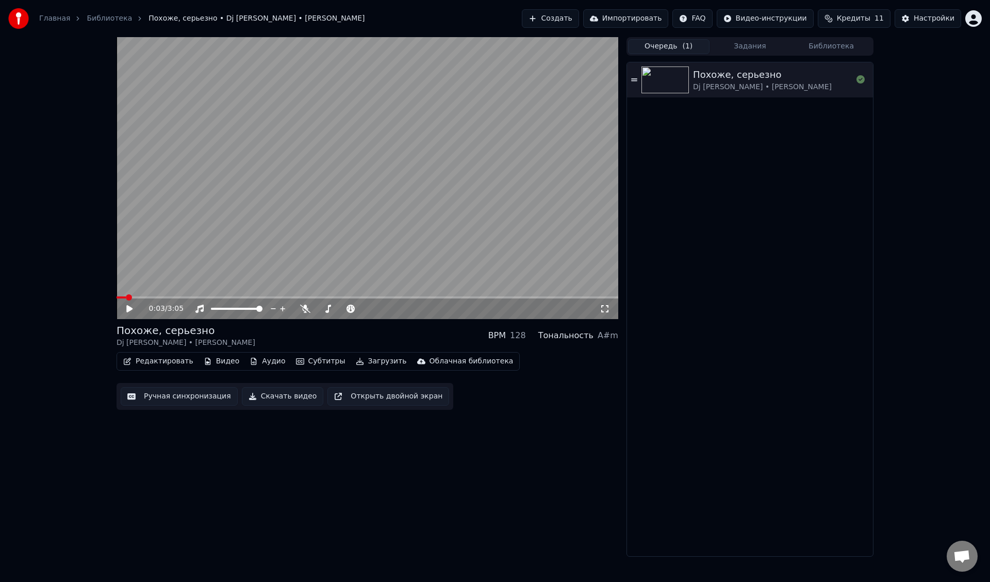
click at [160, 362] on button "Редактировать" at bounding box center [158, 361] width 78 height 14
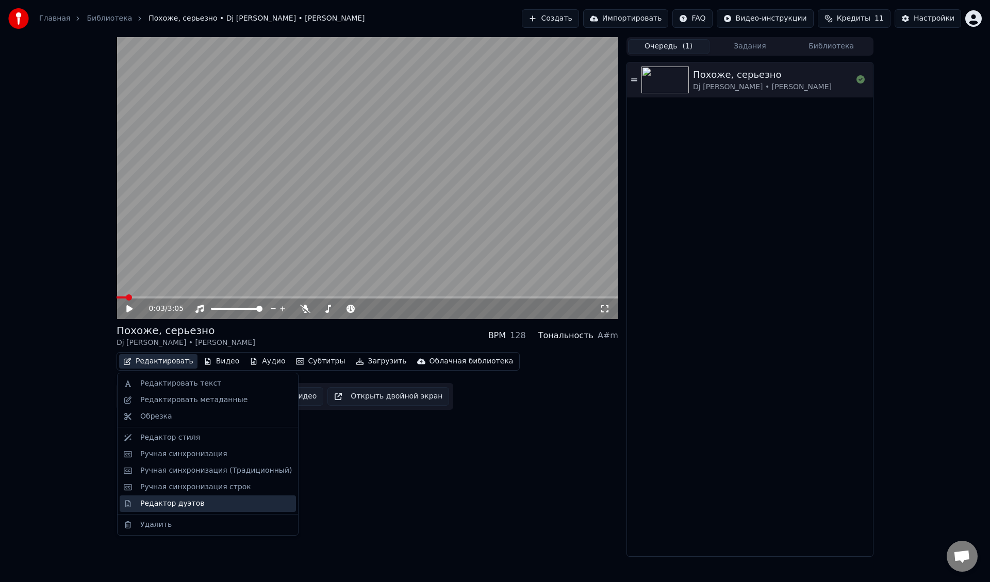
click at [158, 508] on div "Редактор дуэтов" at bounding box center [172, 504] width 64 height 10
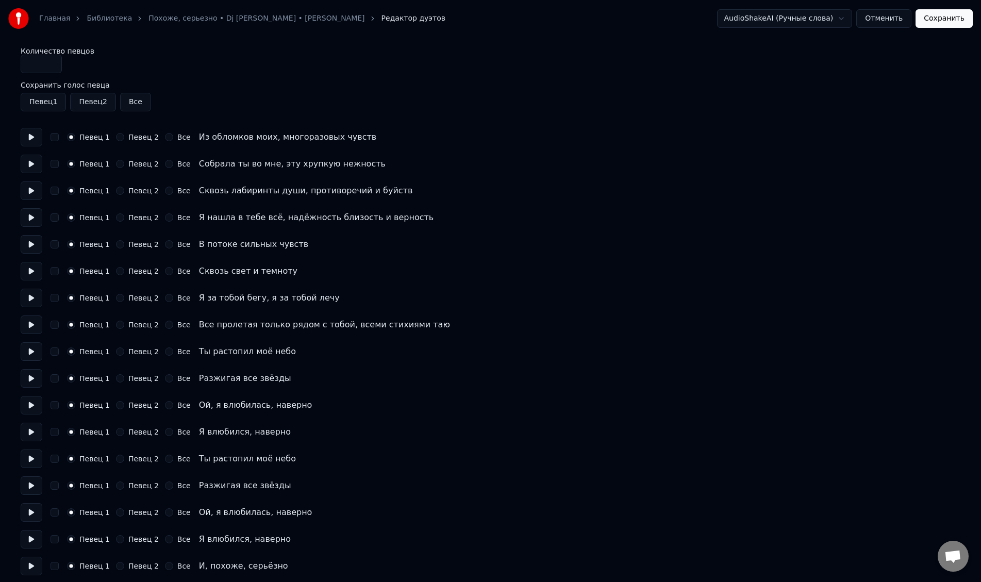
click at [203, 19] on link "Похоже, серьезно • Dj Katya Guseva • Дмитрий Колдун" at bounding box center [256, 18] width 216 height 10
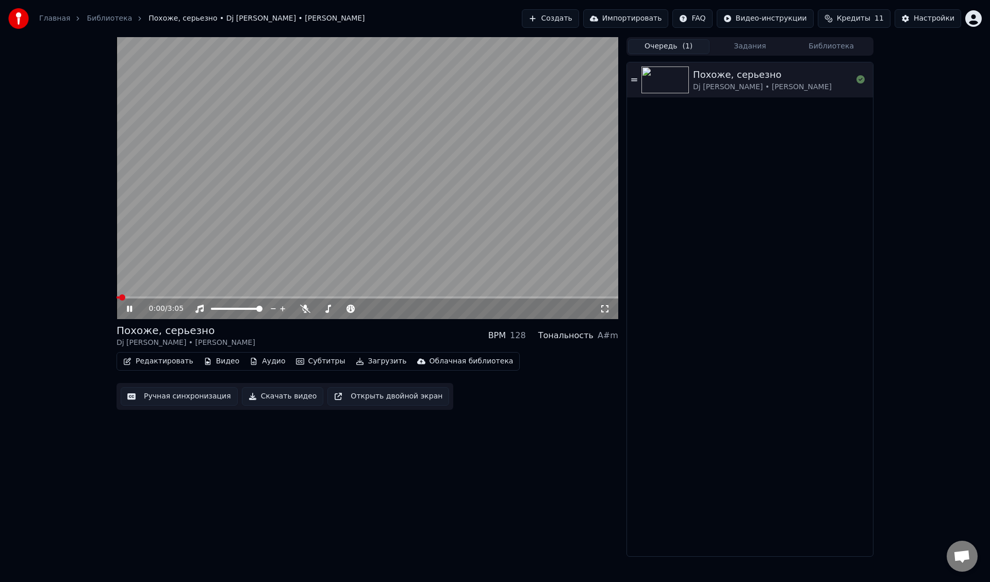
click at [161, 359] on button "Редактировать" at bounding box center [158, 361] width 78 height 14
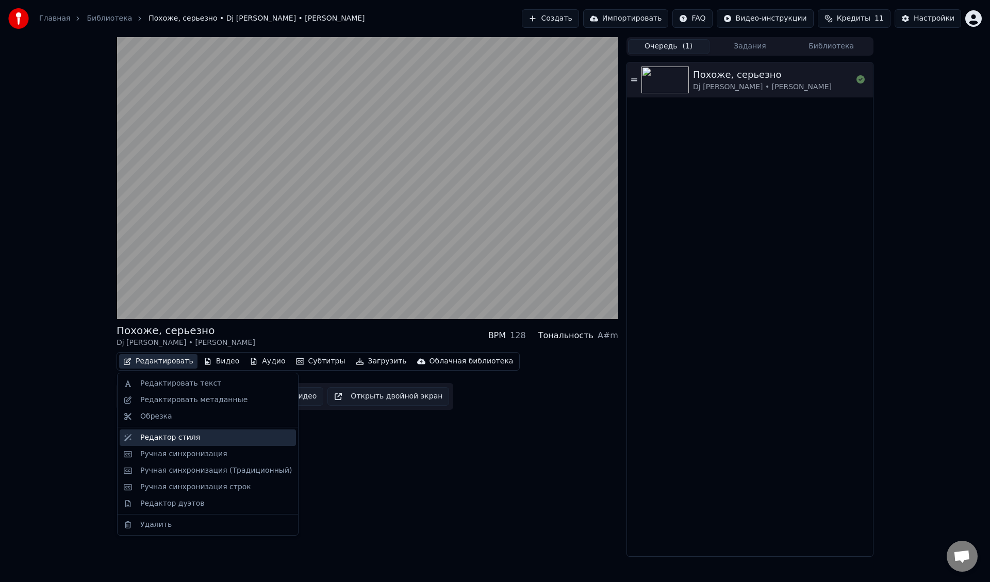
click at [185, 440] on div "Редактор стиля" at bounding box center [170, 438] width 60 height 10
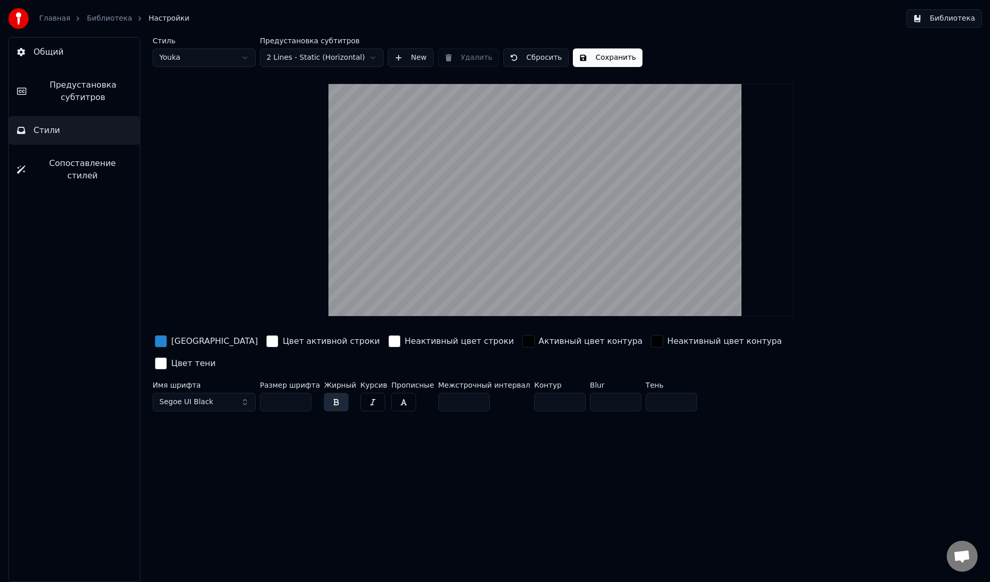
click at [309, 58] on html "Главная Библиотека Настройки Библиотека Общий Предустановка субтитров Стили Соп…" at bounding box center [495, 291] width 990 height 582
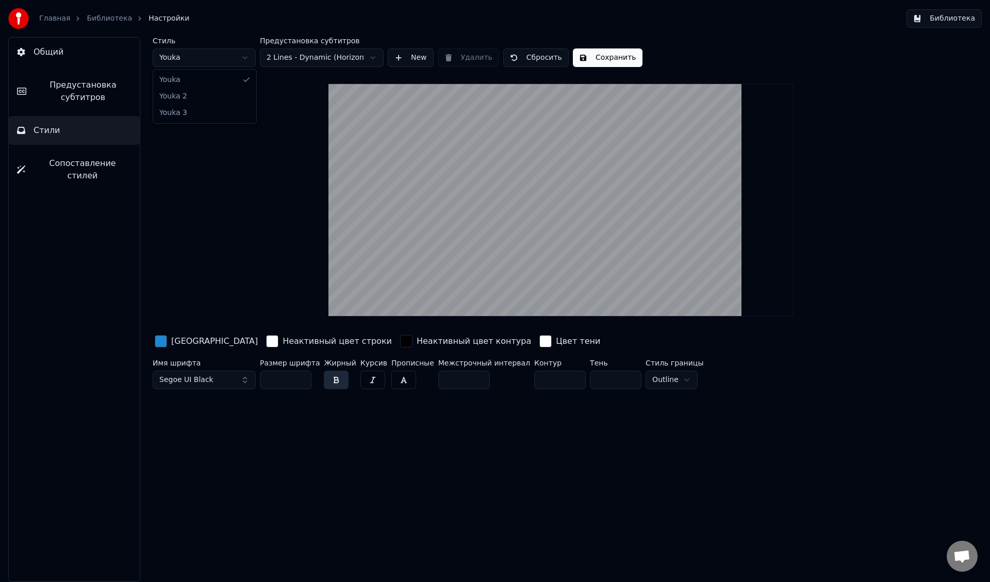
click at [209, 59] on html "Главная Библиотека Настройки Библиотека Общий Предустановка субтитров Стили Соп…" at bounding box center [495, 291] width 990 height 582
click at [158, 341] on div "button" at bounding box center [161, 341] width 12 height 12
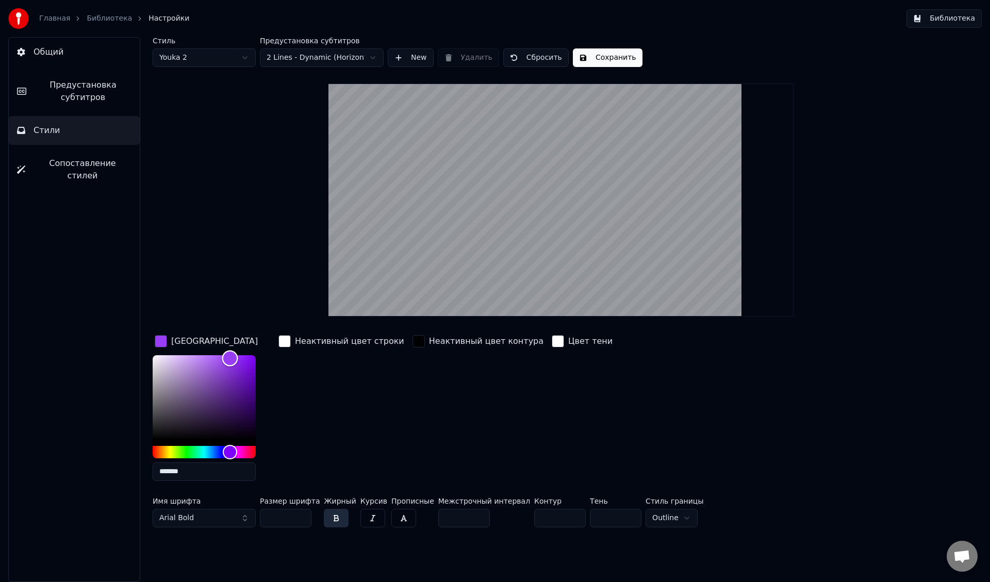
type input "*******"
drag, startPoint x: 165, startPoint y: 360, endPoint x: 106, endPoint y: 332, distance: 65.5
click at [107, 332] on div "Общий Предустановка субтитров Стили Сопоставление стилей Стиль Youka 2 Предуста…" at bounding box center [495, 309] width 990 height 545
drag, startPoint x: 356, startPoint y: 409, endPoint x: 412, endPoint y: 345, distance: 85.5
click at [357, 409] on div "Неактивный цвет строки" at bounding box center [341, 411] width 130 height 156
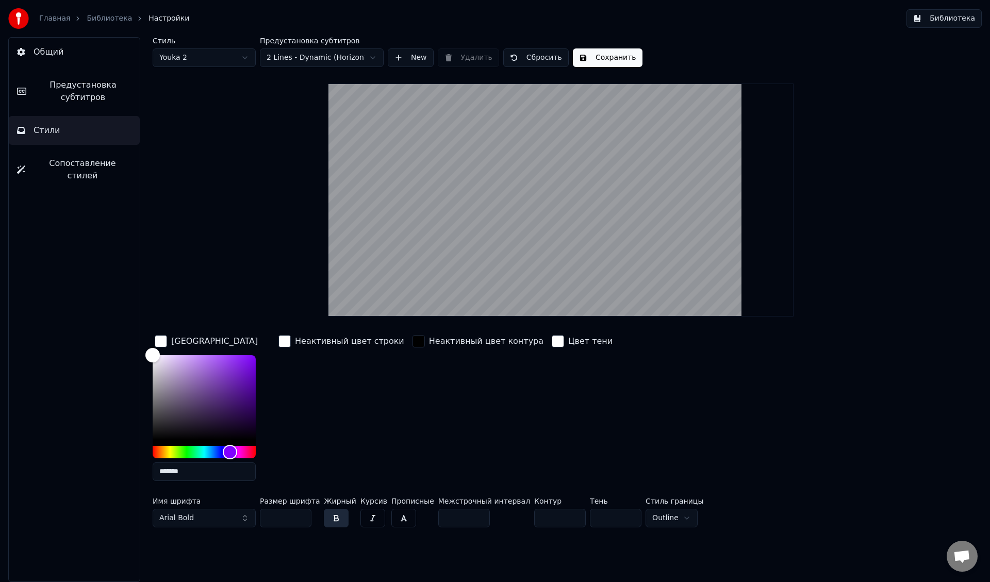
click at [591, 51] on button "Сохранить" at bounding box center [608, 57] width 70 height 19
click at [75, 164] on span "Сопоставление стилей" at bounding box center [83, 169] width 98 height 25
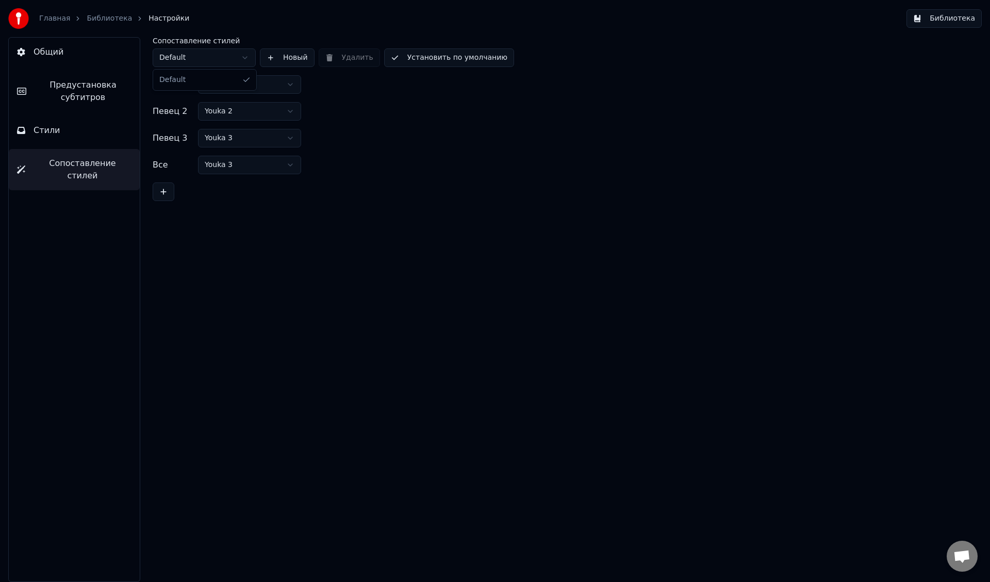
click at [225, 62] on html "Главная Библиотека Настройки Библиотека Общий Предустановка субтитров Стили Соп…" at bounding box center [495, 291] width 990 height 582
click at [81, 53] on button "Общий" at bounding box center [74, 52] width 131 height 29
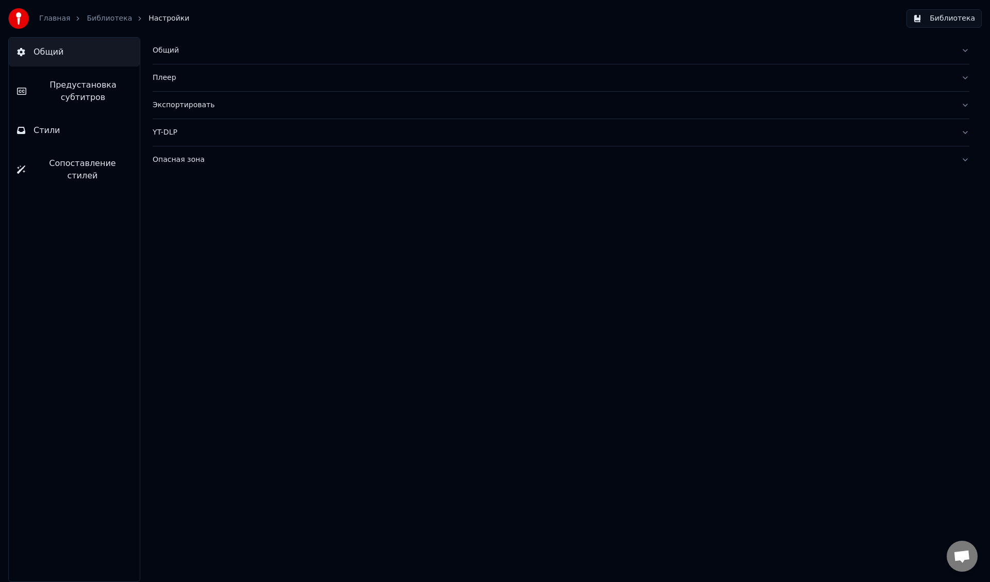
click at [167, 54] on div "Общий" at bounding box center [553, 50] width 800 height 10
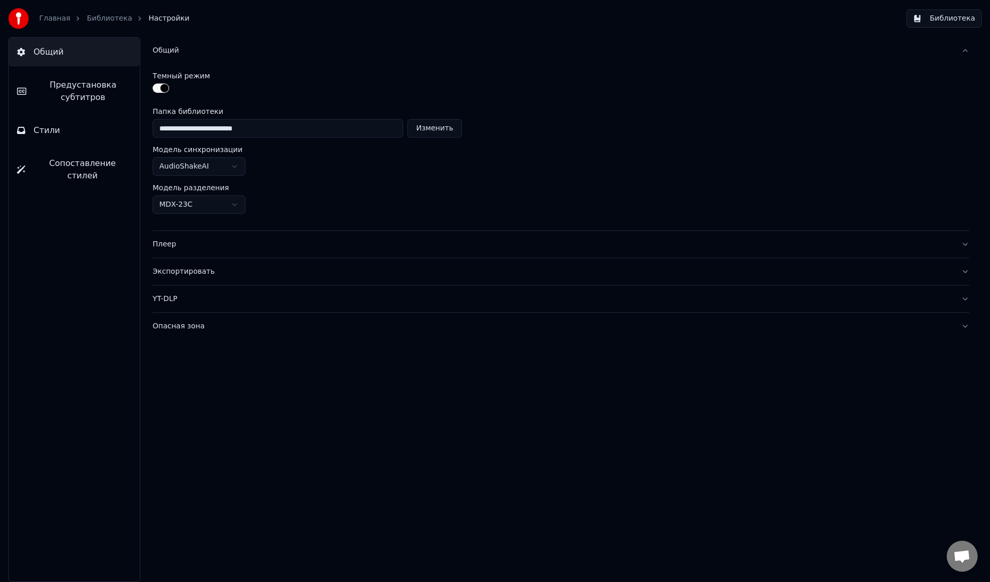
click at [171, 246] on div "Плеер" at bounding box center [553, 244] width 800 height 10
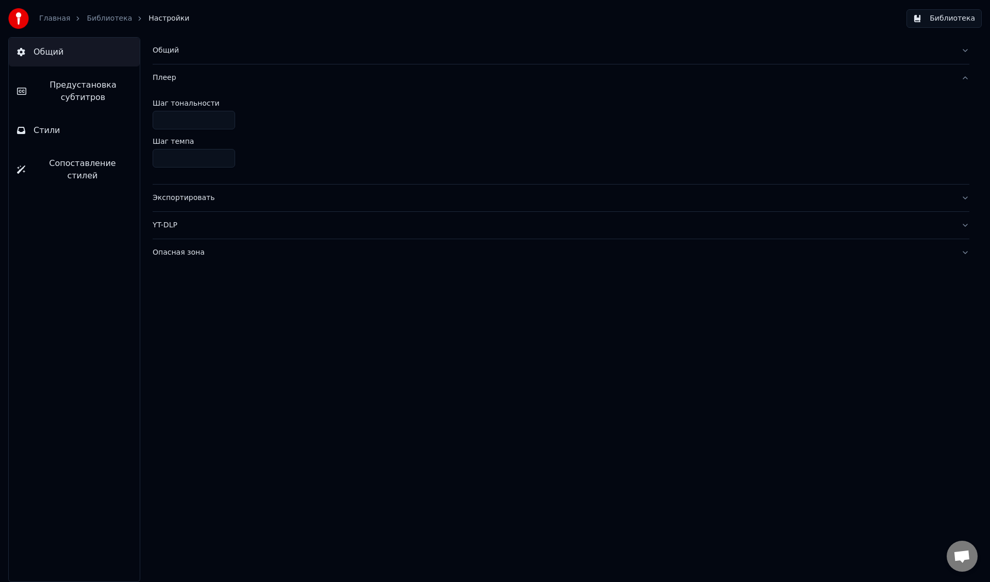
click at [96, 19] on link "Библиотека" at bounding box center [109, 18] width 45 height 10
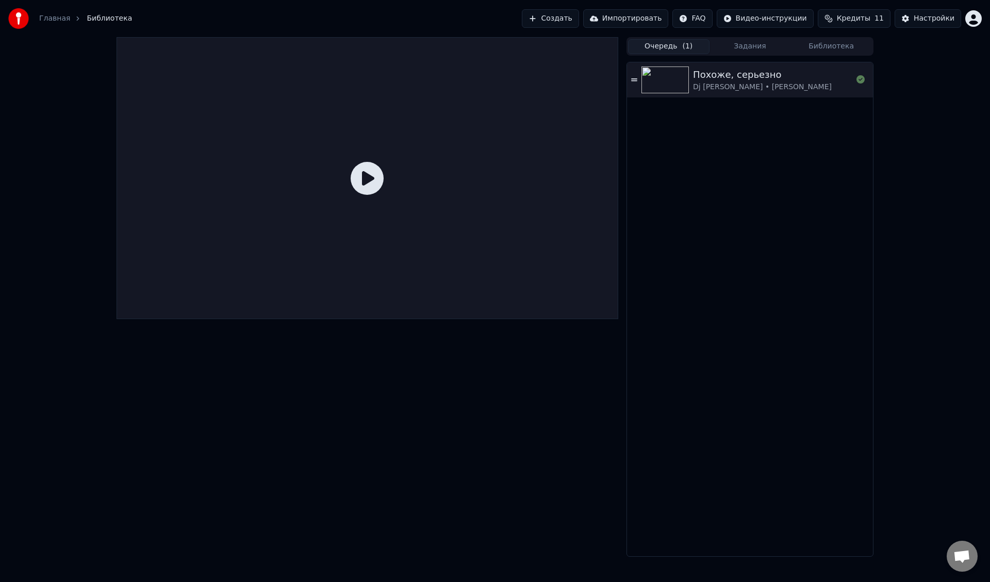
click at [357, 183] on icon at bounding box center [367, 178] width 33 height 33
drag, startPoint x: 372, startPoint y: 181, endPoint x: 440, endPoint y: 162, distance: 70.7
click at [377, 180] on icon at bounding box center [367, 178] width 33 height 33
click at [837, 82] on div "Похоже, серьезно Dj Katya Guseva • Дмитрий Колдун" at bounding box center [772, 80] width 159 height 25
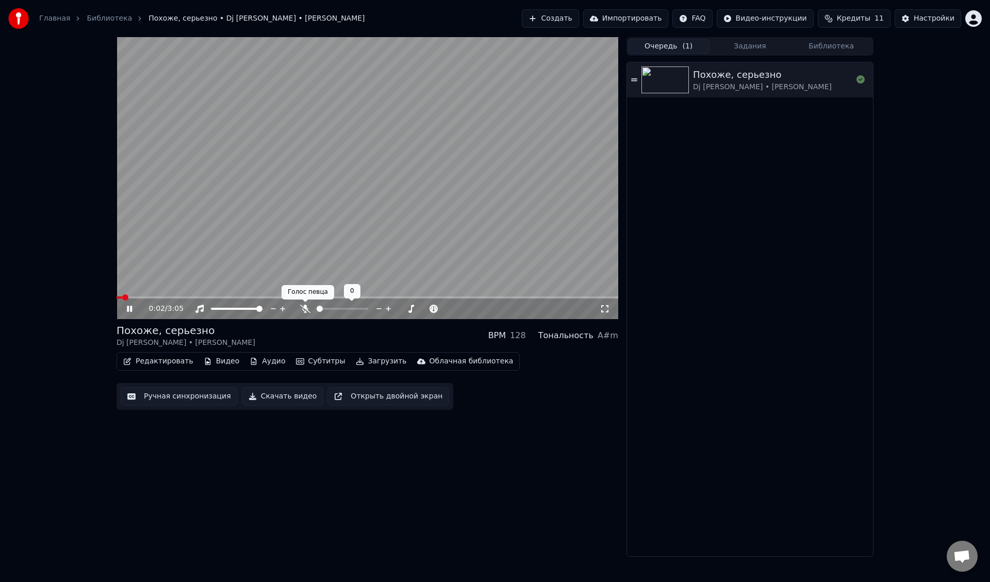
click at [307, 310] on icon at bounding box center [305, 309] width 10 height 8
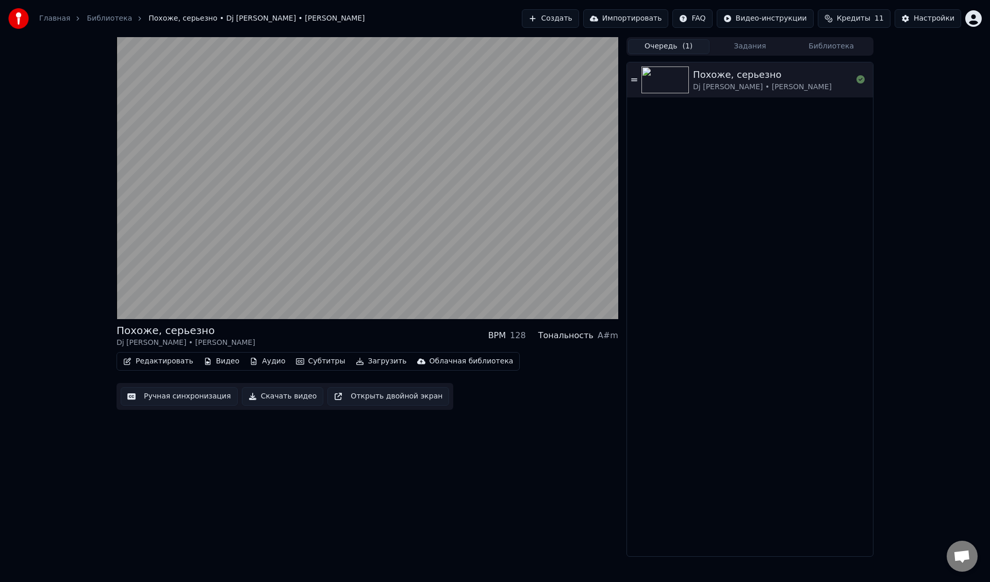
click at [571, 446] on div "Похоже, серьезно Dj Katya Guseva • Дмитрий Колдун BPM 128 Тональность A#m Редак…" at bounding box center [368, 297] width 502 height 520
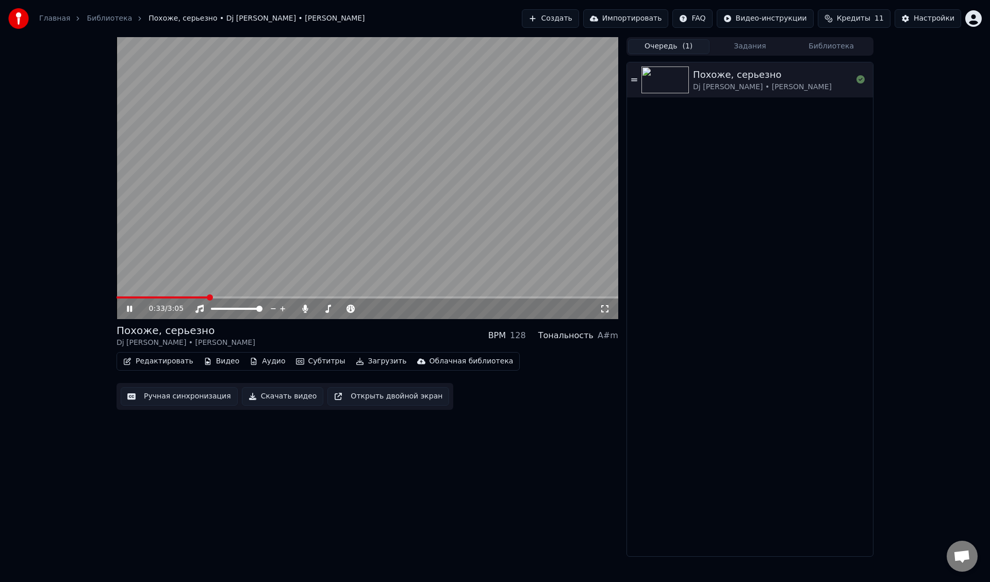
click at [129, 310] on icon at bounding box center [137, 309] width 24 height 8
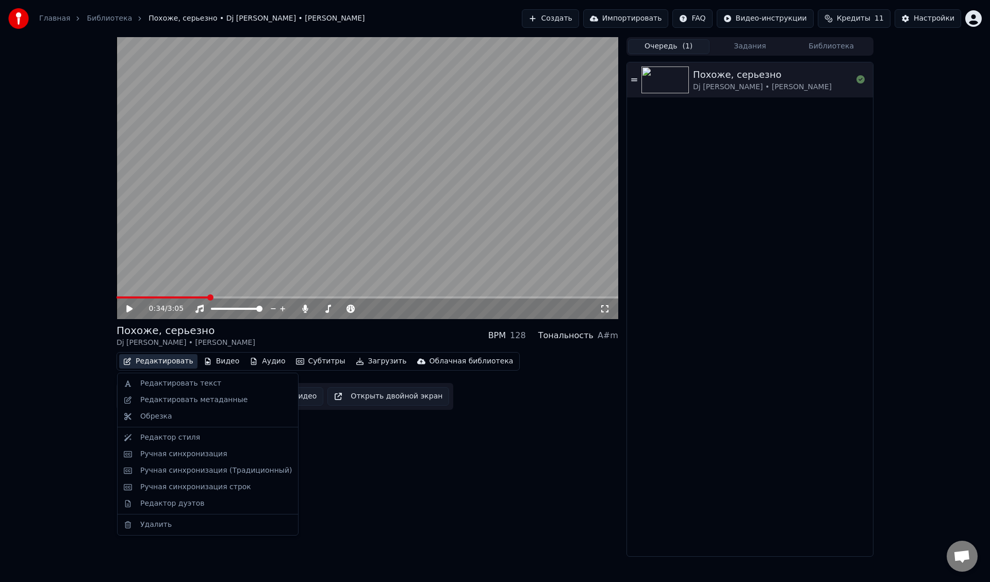
click at [167, 360] on button "Редактировать" at bounding box center [158, 361] width 78 height 14
click at [175, 386] on div "Редактировать текст" at bounding box center [180, 383] width 81 height 10
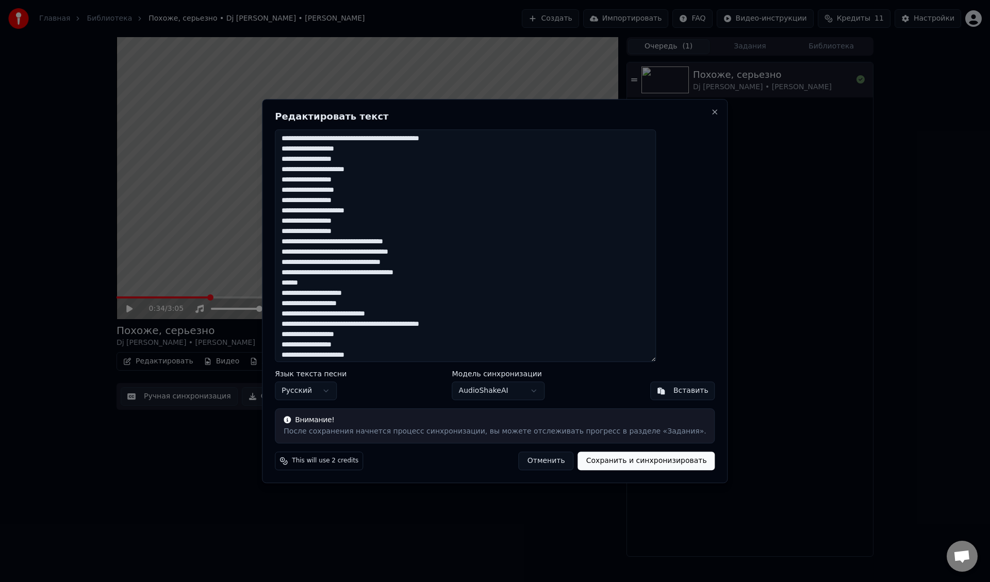
scroll to position [137, 0]
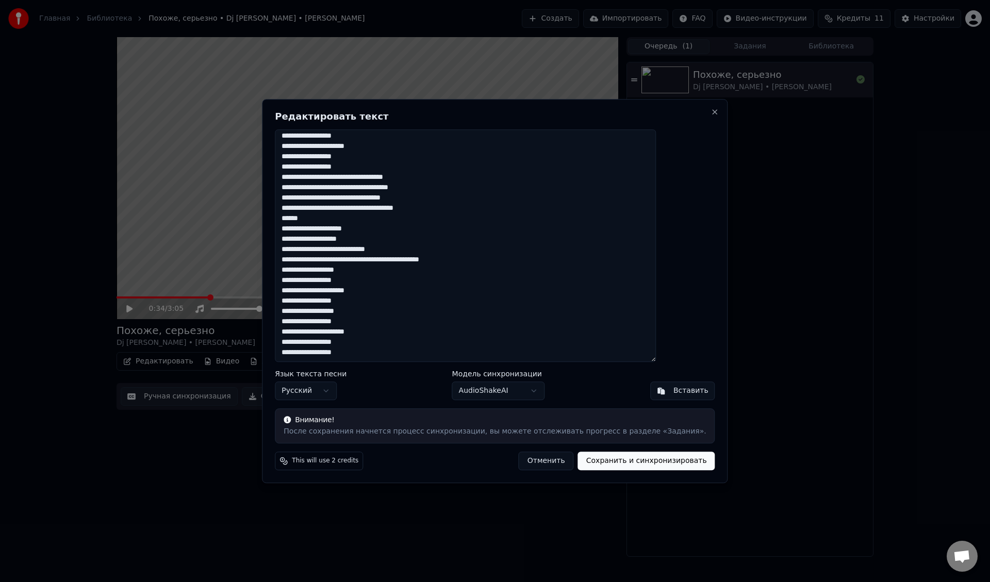
click at [519, 463] on button "Отменить" at bounding box center [546, 461] width 55 height 19
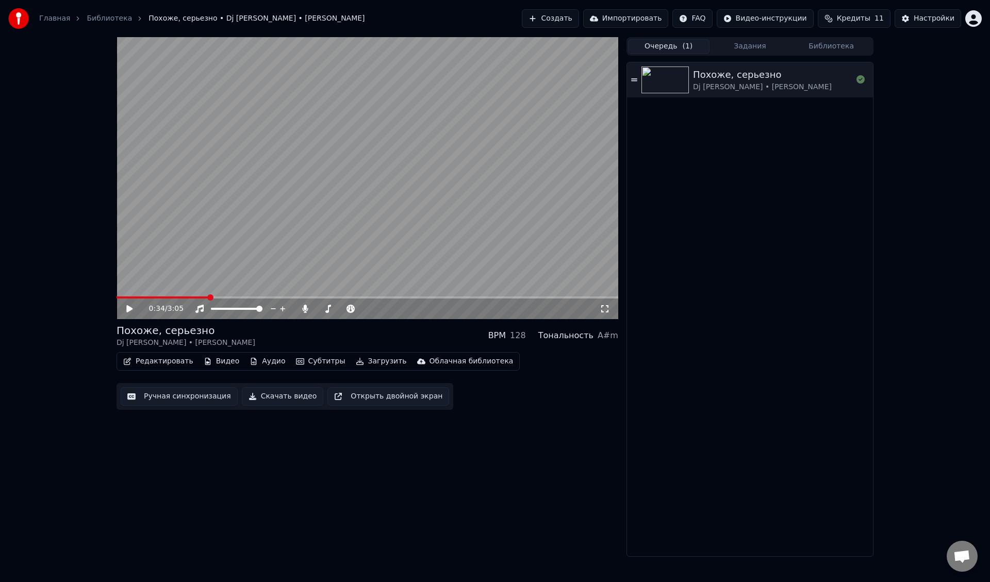
click at [168, 361] on button "Редактировать" at bounding box center [158, 361] width 78 height 14
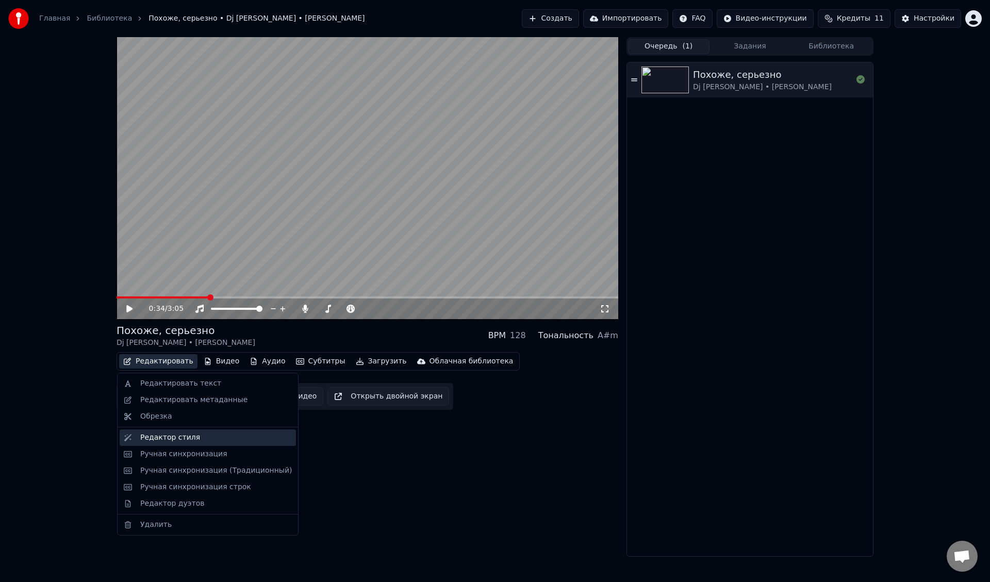
click at [179, 437] on div "Редактор стиля" at bounding box center [170, 438] width 60 height 10
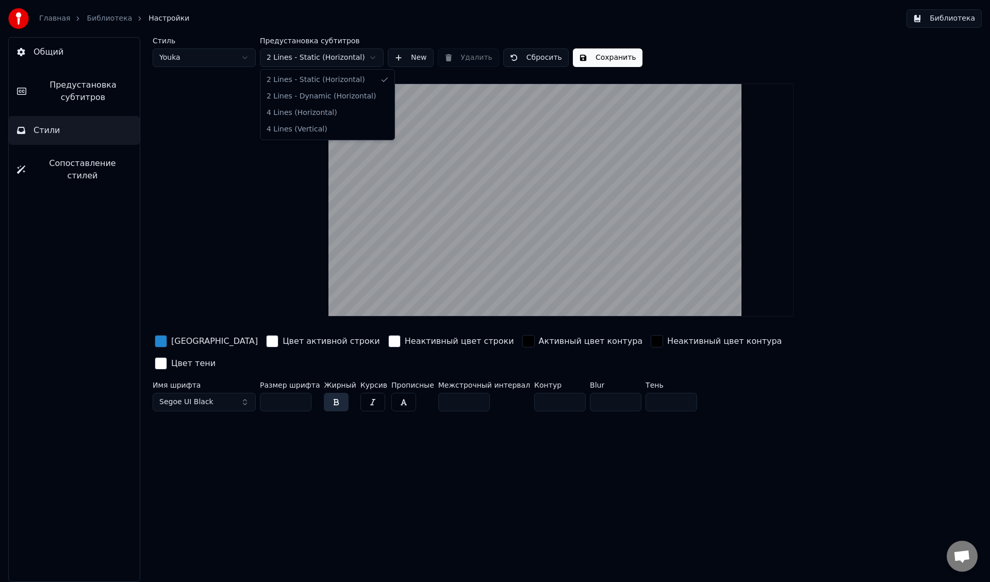
click at [290, 61] on html "Главная Библиотека Настройки Библиотека Общий Предустановка субтитров Стили Соп…" at bounding box center [495, 291] width 990 height 582
click at [212, 61] on html "Главная Библиотека Настройки Библиотека Общий Предустановка субтитров Стили Соп…" at bounding box center [495, 291] width 990 height 582
click at [208, 59] on html "Главная Библиотека Настройки Библиотека Общий Предустановка субтитров Стили Соп…" at bounding box center [495, 291] width 990 height 582
click at [297, 61] on html "Главная Библиотека Настройки Библиотека Общий Предустановка субтитров Стили Соп…" at bounding box center [495, 291] width 990 height 582
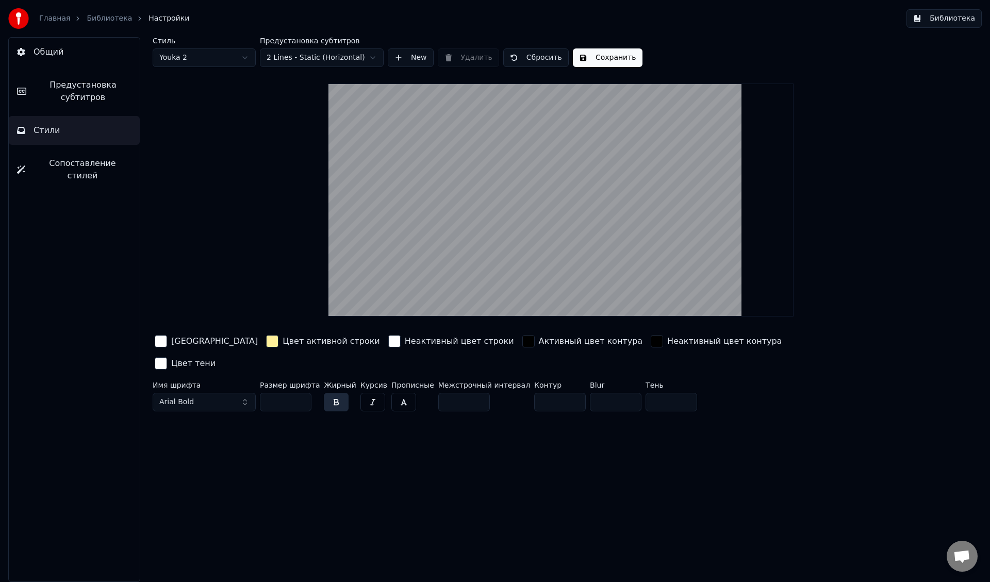
click at [216, 60] on html "Главная Библиотека Настройки Библиотека Общий Предустановка субтитров Стили Соп…" at bounding box center [495, 291] width 990 height 582
click at [211, 60] on html "Главная Библиотека Настройки Библиотека Общий Предустановка субтитров Стили Соп…" at bounding box center [495, 291] width 990 height 582
drag, startPoint x: 287, startPoint y: 382, endPoint x: 254, endPoint y: 382, distance: 33.0
click at [254, 382] on div "Имя шрифта Segoe UI Black Размер шрифта ** Жирный Курсив Прописные Межстрочный …" at bounding box center [499, 399] width 693 height 34
drag, startPoint x: 276, startPoint y: 382, endPoint x: 256, endPoint y: 381, distance: 20.1
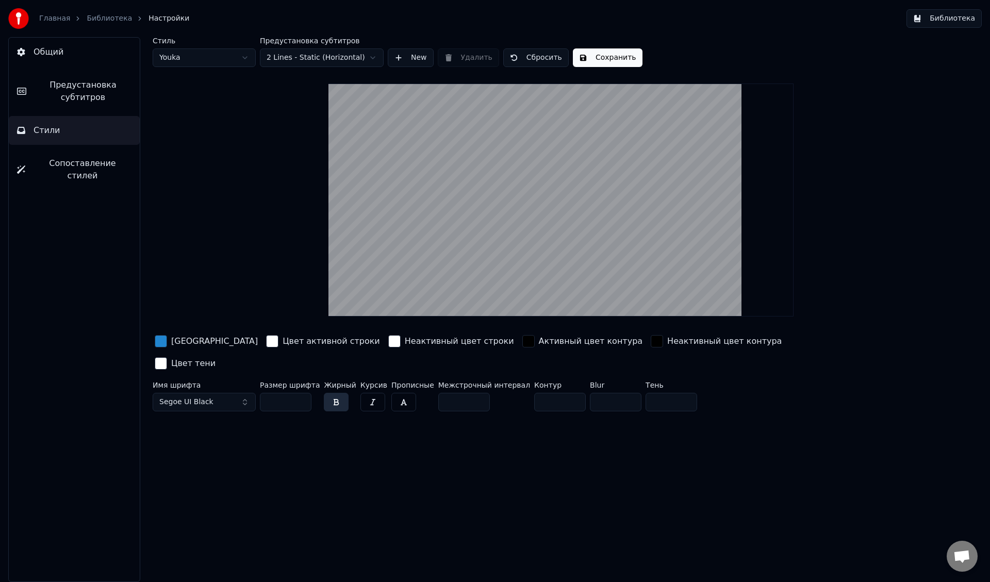
click at [256, 382] on div "Имя шрифта Segoe UI Black Размер шрифта ** Жирный Курсив Прописные Межстрочный …" at bounding box center [499, 399] width 693 height 34
type input "**"
click at [328, 393] on button "button" at bounding box center [336, 402] width 25 height 19
drag, startPoint x: 450, startPoint y: 379, endPoint x: 441, endPoint y: 380, distance: 8.3
click at [441, 393] on input "*" at bounding box center [464, 402] width 52 height 19
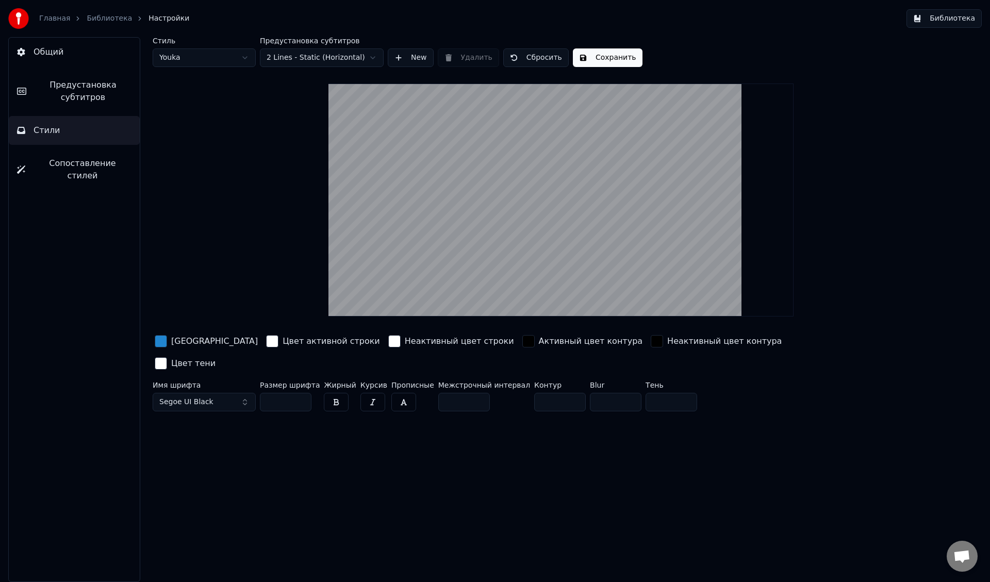
click at [609, 68] on div "Стиль Youka Предустановка субтитров 2 Lines - Static (Horizontal) New Удалить С…" at bounding box center [561, 226] width 817 height 378
click at [610, 61] on button "Сохранить" at bounding box center [608, 57] width 70 height 19
click at [587, 59] on button "Готово" at bounding box center [600, 57] width 55 height 19
click at [121, 19] on div "Библиотека" at bounding box center [115, 18] width 57 height 10
click at [115, 19] on link "Библиотека" at bounding box center [109, 18] width 45 height 10
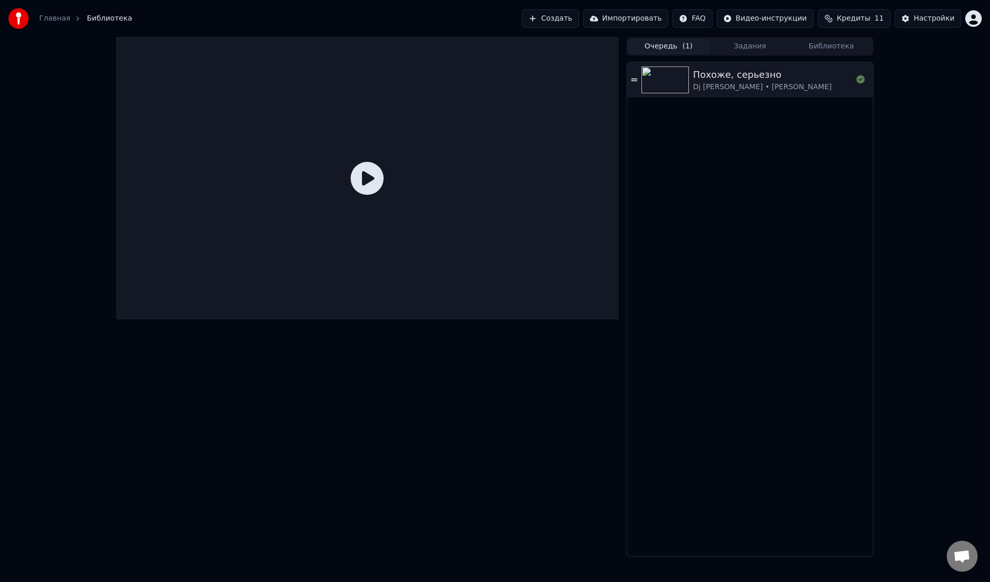
click at [361, 176] on icon at bounding box center [367, 178] width 33 height 33
click at [671, 80] on img at bounding box center [664, 80] width 47 height 27
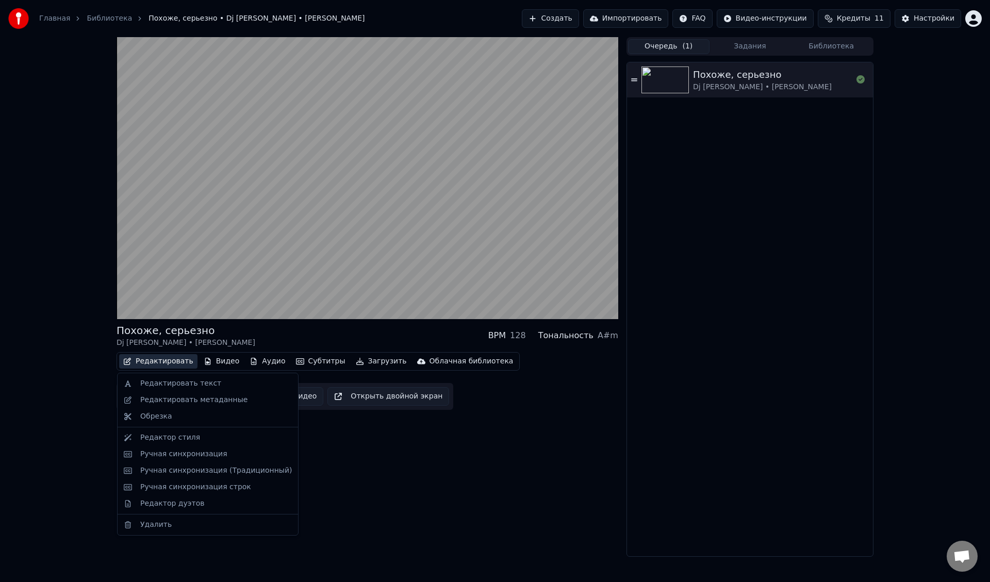
click at [171, 359] on button "Редактировать" at bounding box center [158, 361] width 78 height 14
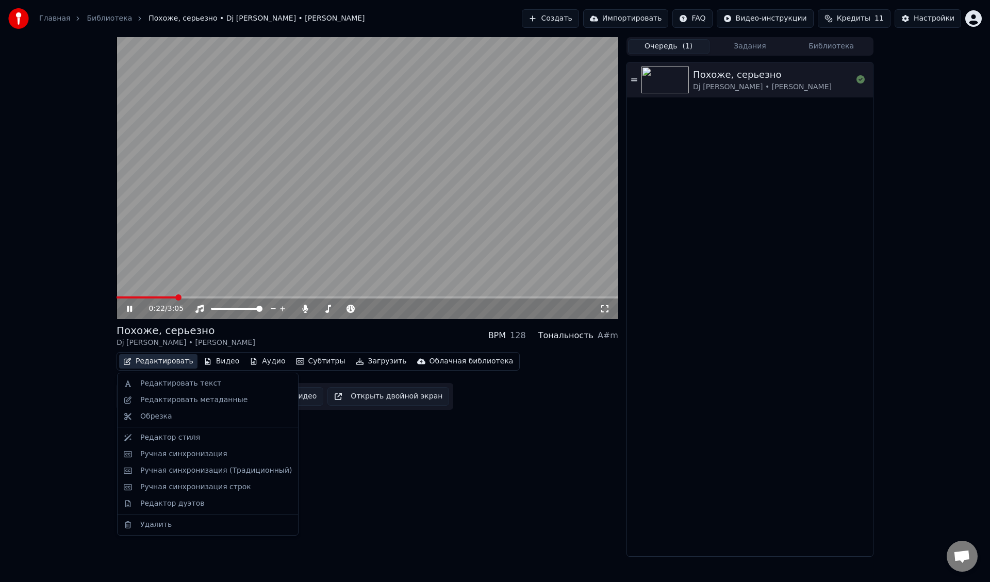
click at [127, 308] on icon at bounding box center [129, 309] width 5 height 6
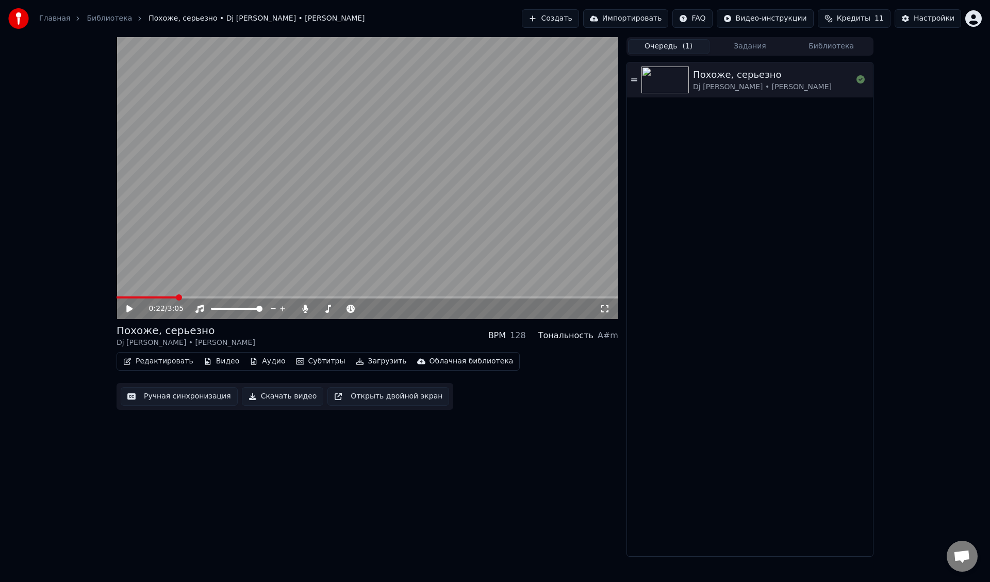
click at [126, 310] on icon at bounding box center [137, 309] width 24 height 8
click at [125, 311] on icon at bounding box center [137, 309] width 24 height 8
click at [122, 307] on div "0:22 / 3:05" at bounding box center [367, 309] width 493 height 10
drag, startPoint x: 132, startPoint y: 309, endPoint x: 159, endPoint y: 298, distance: 29.1
click at [132, 308] on icon at bounding box center [129, 308] width 6 height 7
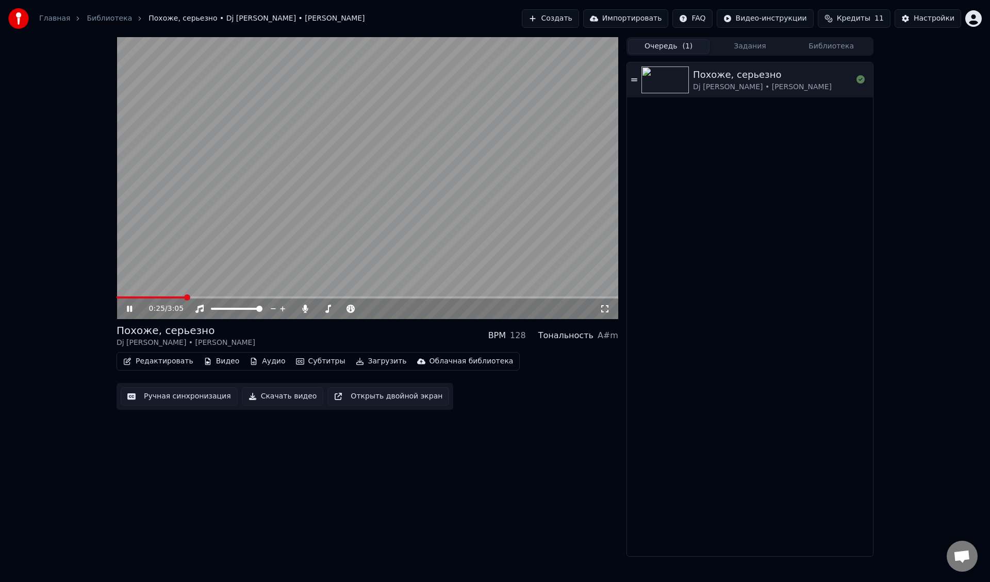
click at [170, 294] on video at bounding box center [368, 178] width 502 height 282
click at [173, 298] on span at bounding box center [145, 297] width 57 height 2
click at [125, 309] on div "0:21 / 3:05" at bounding box center [367, 309] width 493 height 10
click at [133, 308] on icon at bounding box center [137, 309] width 24 height 8
click at [128, 305] on icon at bounding box center [137, 309] width 24 height 8
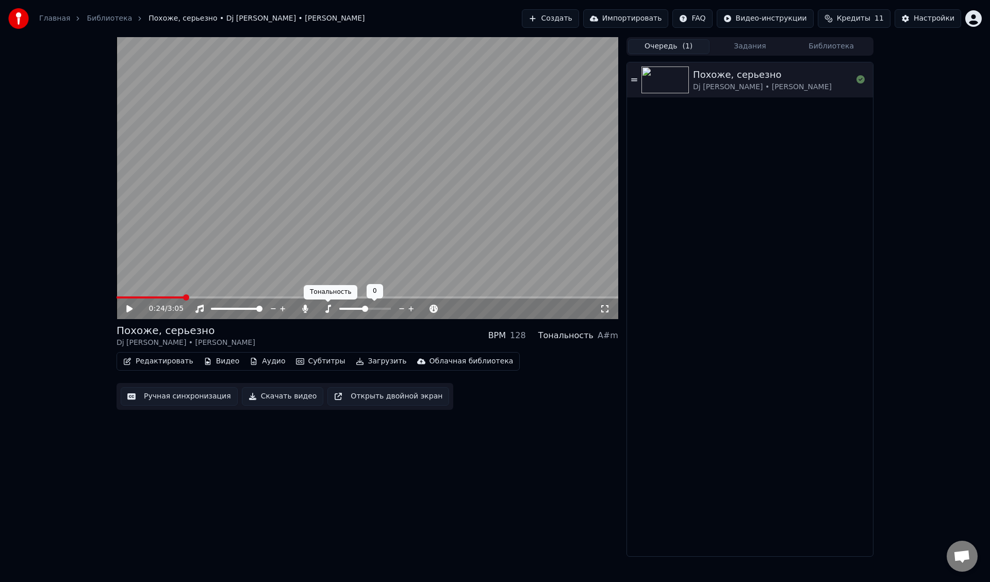
click at [330, 310] on icon at bounding box center [328, 309] width 10 height 8
click at [366, 309] on span at bounding box center [369, 309] width 6 height 6
click at [130, 307] on icon at bounding box center [129, 308] width 6 height 7
